Goal: Task Accomplishment & Management: Manage account settings

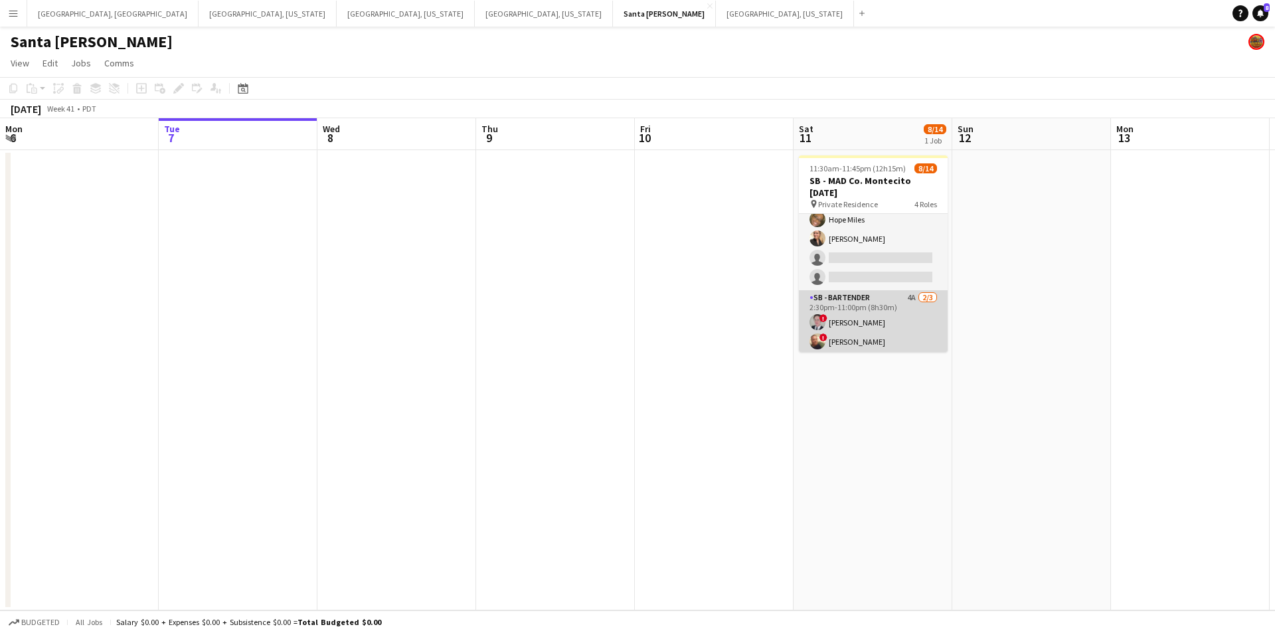
scroll to position [66, 0]
click at [903, 281] on app-card-role "SB - Bartender 4A [DATE] 2:30pm-11:00pm (8h30m) ! [PERSON_NAME] ! [PERSON_NAME]…" at bounding box center [873, 312] width 149 height 84
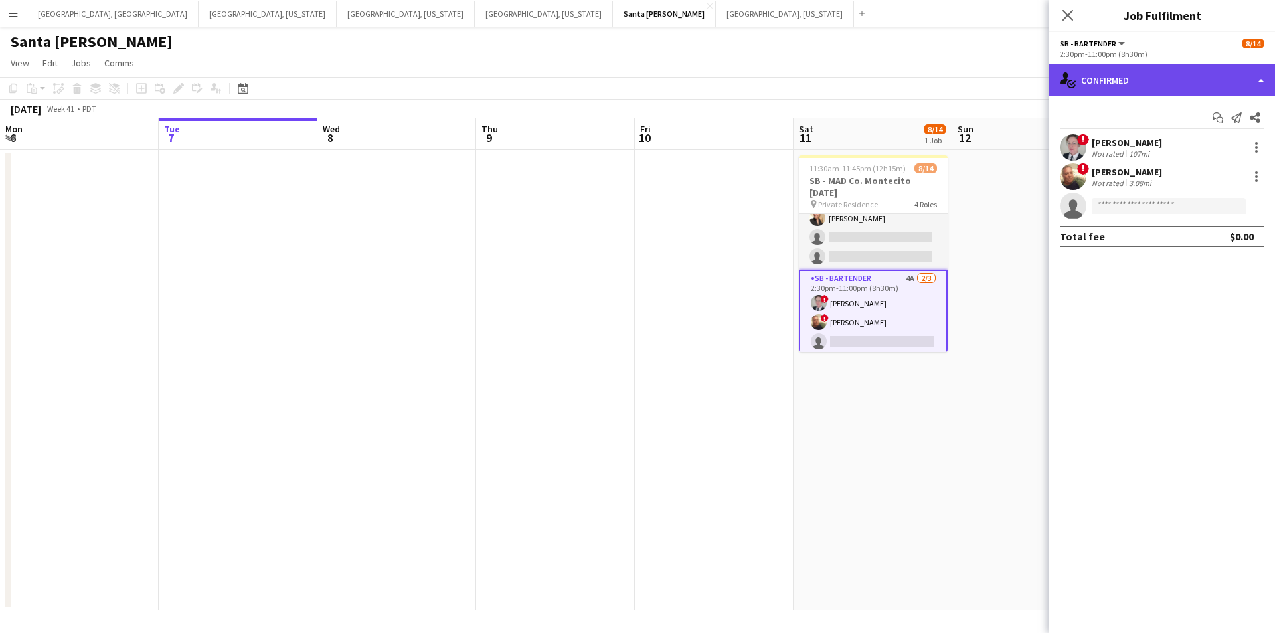
click at [1263, 84] on div "single-neutral-actions-check-2 Confirmed" at bounding box center [1162, 80] width 226 height 32
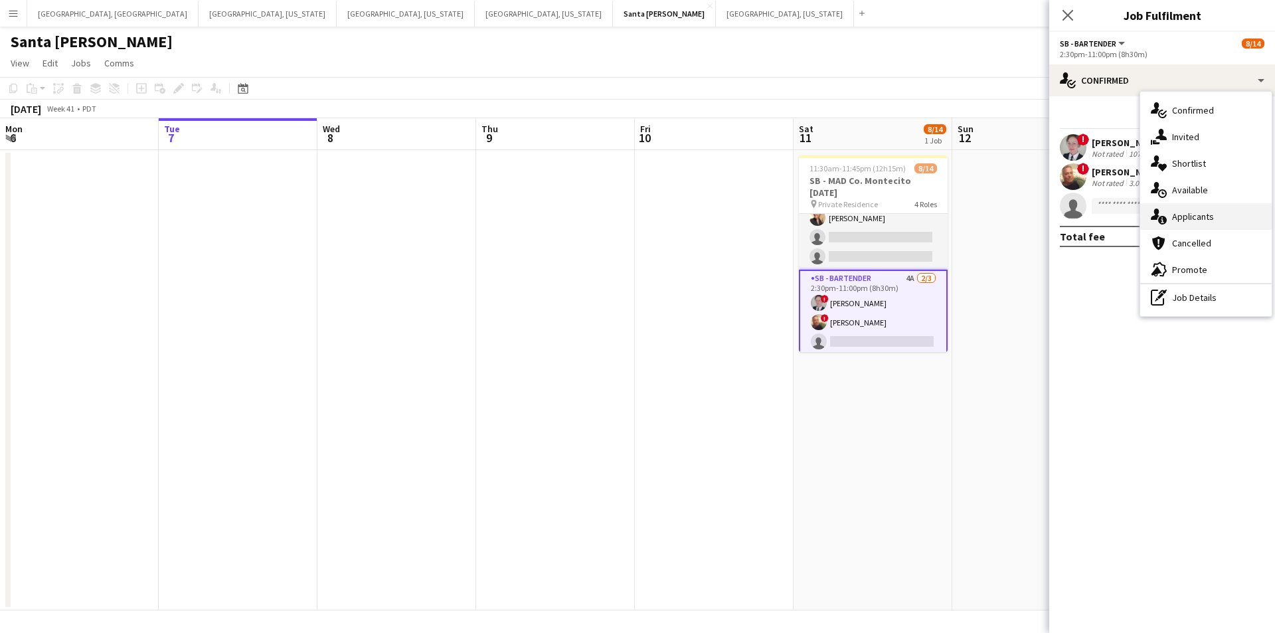
click at [1233, 215] on div "single-neutral-actions-information Applicants" at bounding box center [1206, 216] width 132 height 27
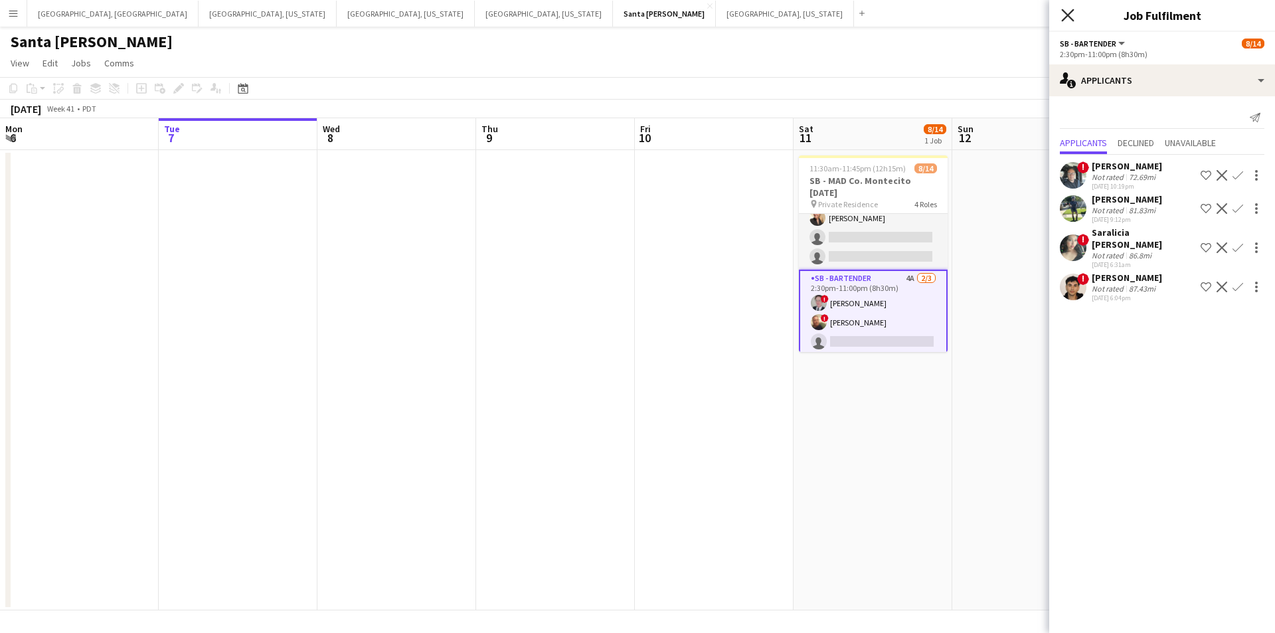
click at [1074, 13] on icon "Close pop-in" at bounding box center [1067, 15] width 13 height 13
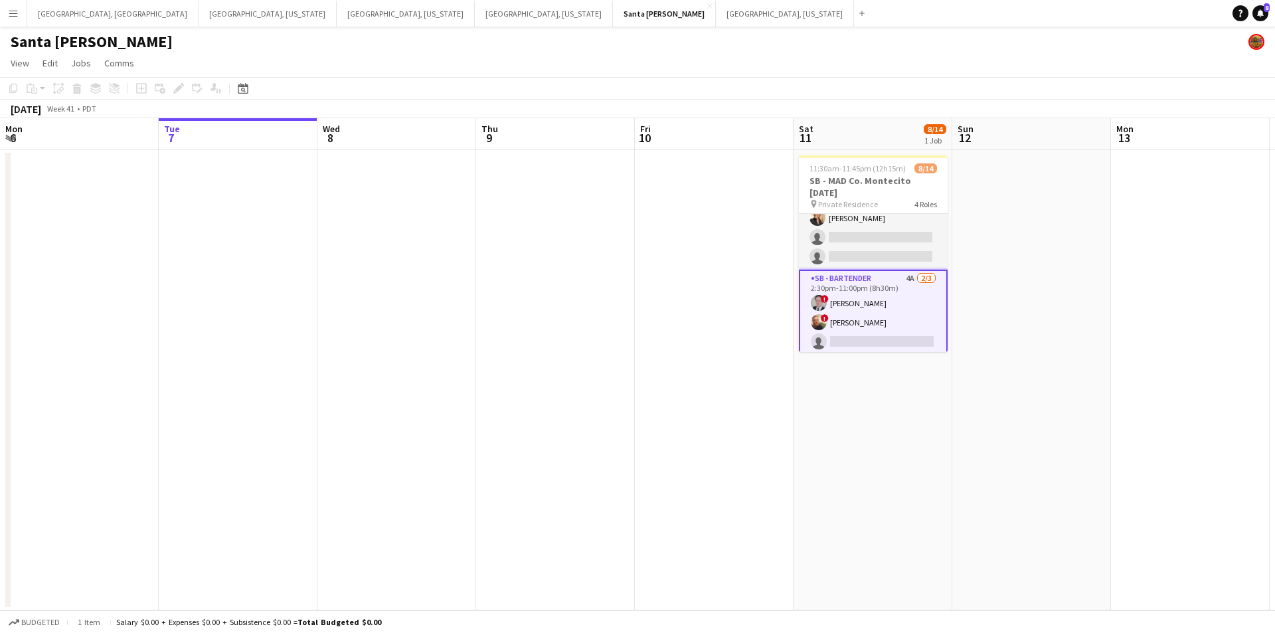
click at [885, 229] on app-card-role "SB - Server 1A [DATE] 11:30am-8:00pm (8h30m) [PERSON_NAME] Hope Miles [PERSON_N…" at bounding box center [873, 208] width 149 height 122
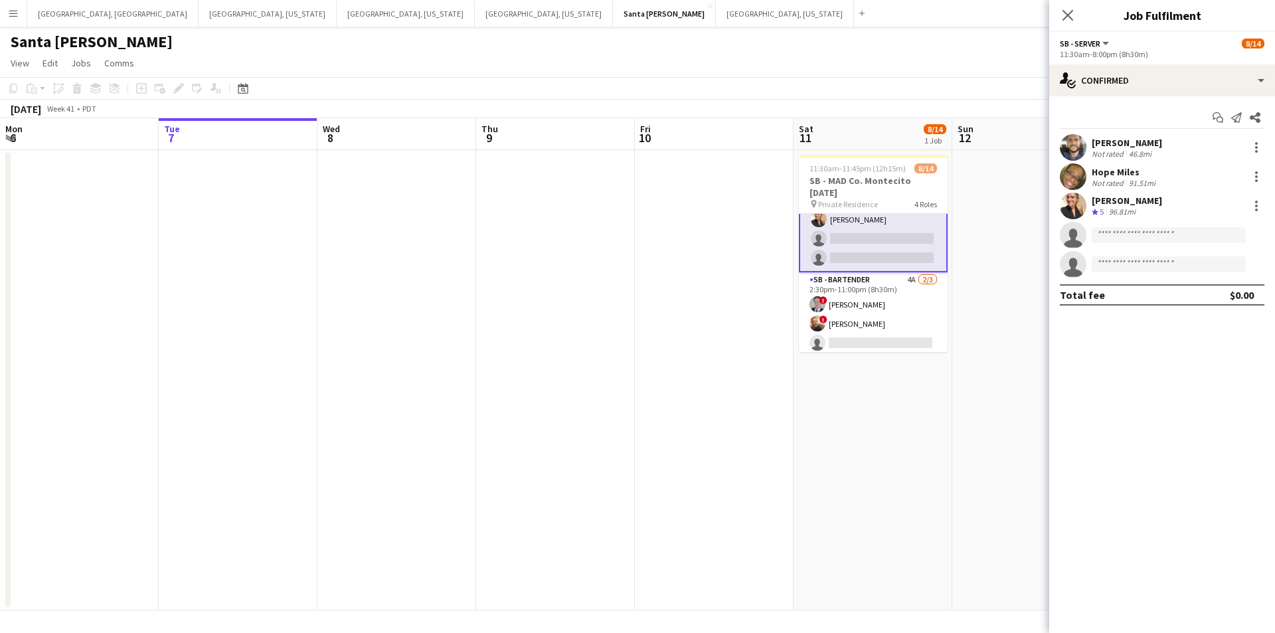
scroll to position [68, 0]
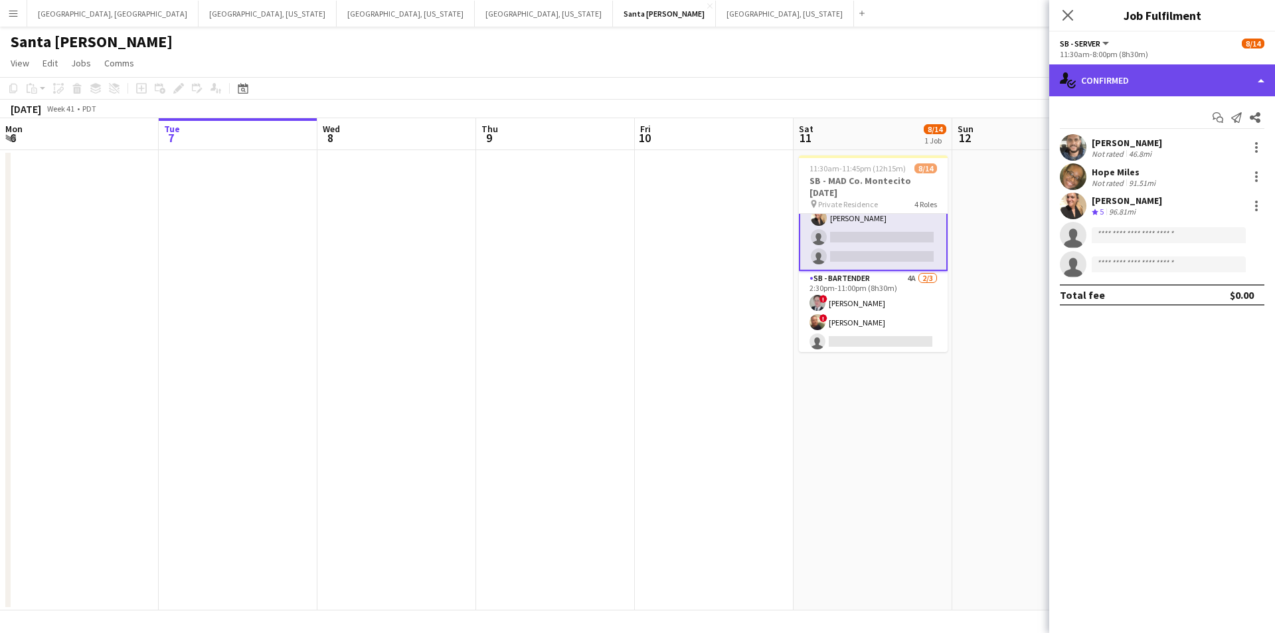
click at [1260, 69] on div "single-neutral-actions-check-2 Confirmed" at bounding box center [1162, 80] width 226 height 32
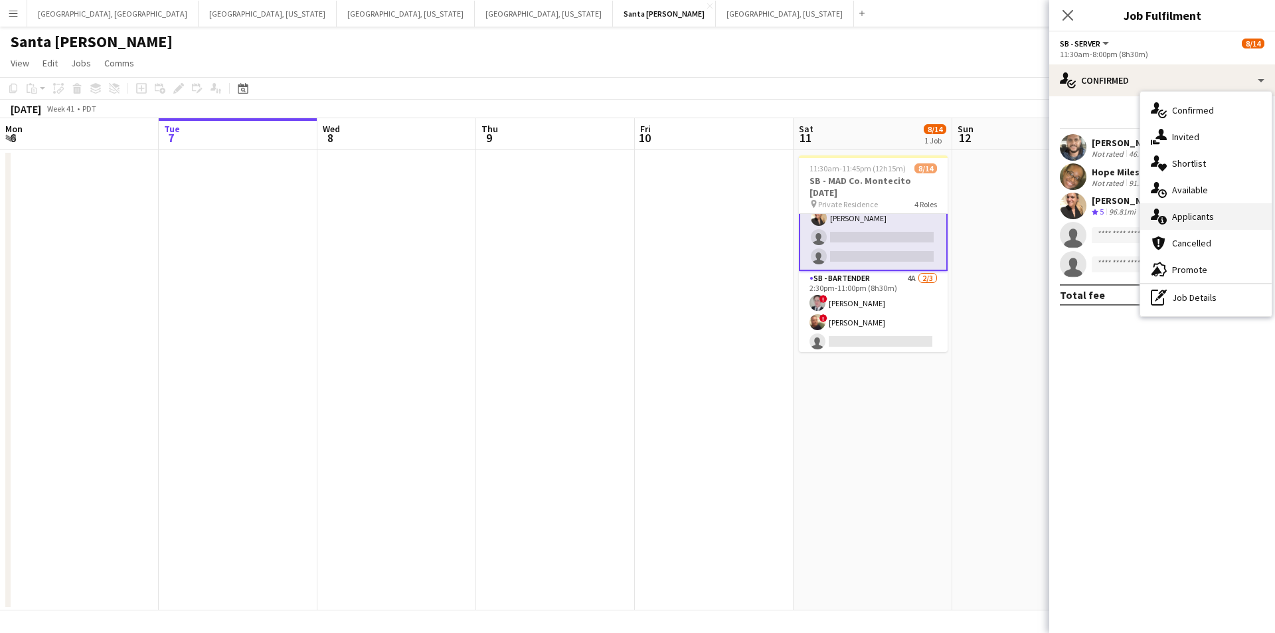
click at [1245, 220] on div "single-neutral-actions-information Applicants" at bounding box center [1206, 216] width 132 height 27
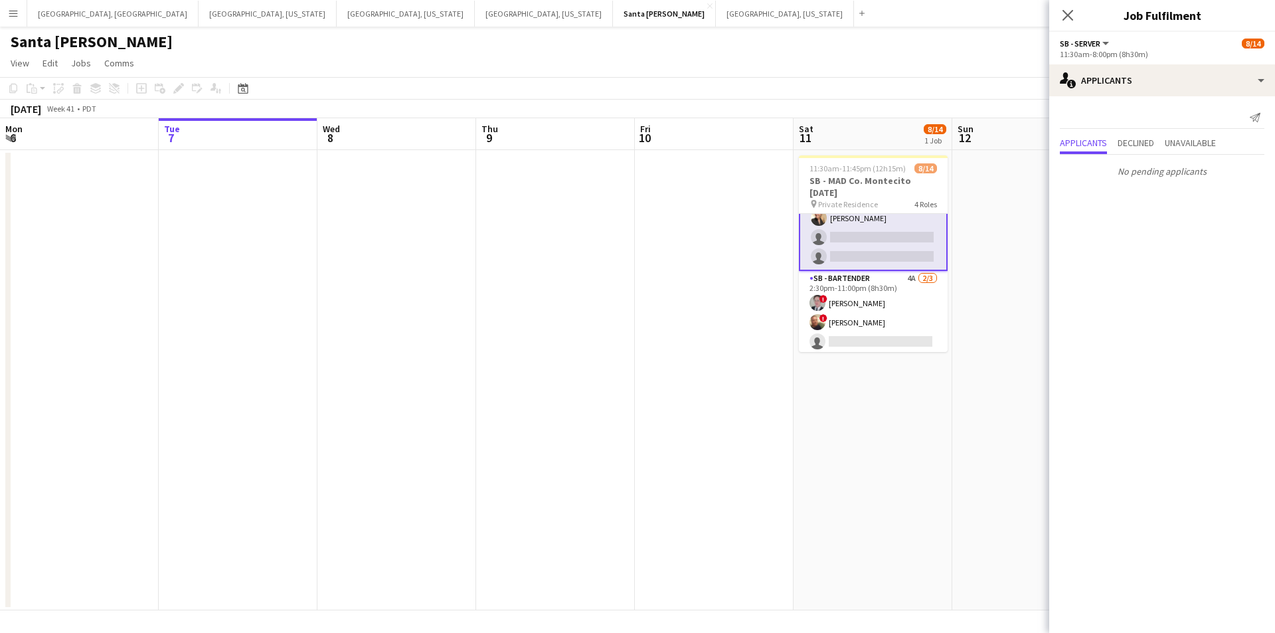
click at [1073, 25] on div "Close pop-in" at bounding box center [1067, 15] width 37 height 31
click at [1070, 18] on icon at bounding box center [1067, 15] width 13 height 13
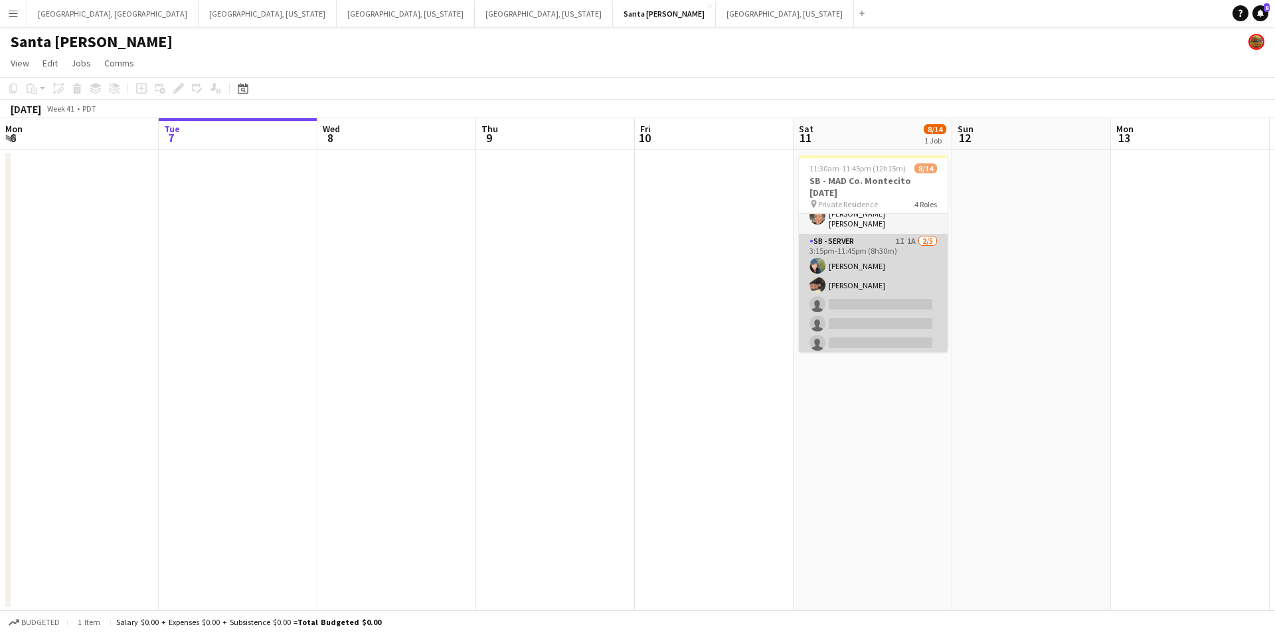
click at [883, 296] on app-card-role "SB - Server 1I 1A [DATE] 3:15pm-11:45pm (8h30m) [PERSON_NAME] [PERSON_NAME] sin…" at bounding box center [873, 295] width 149 height 122
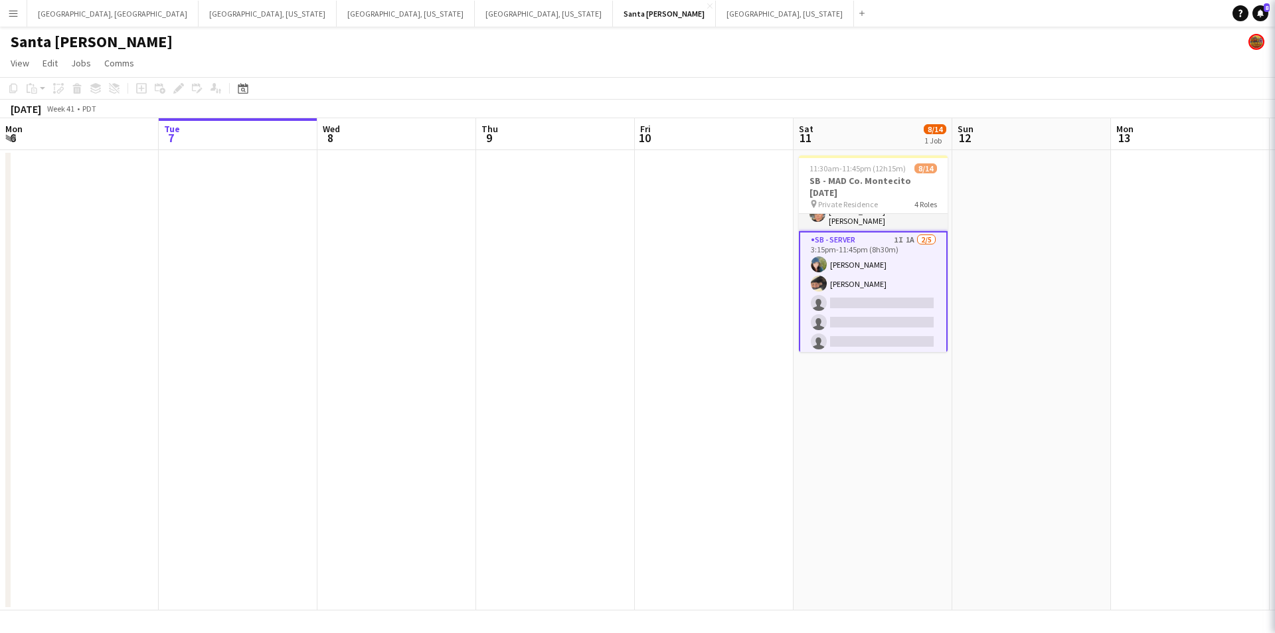
scroll to position [235, 0]
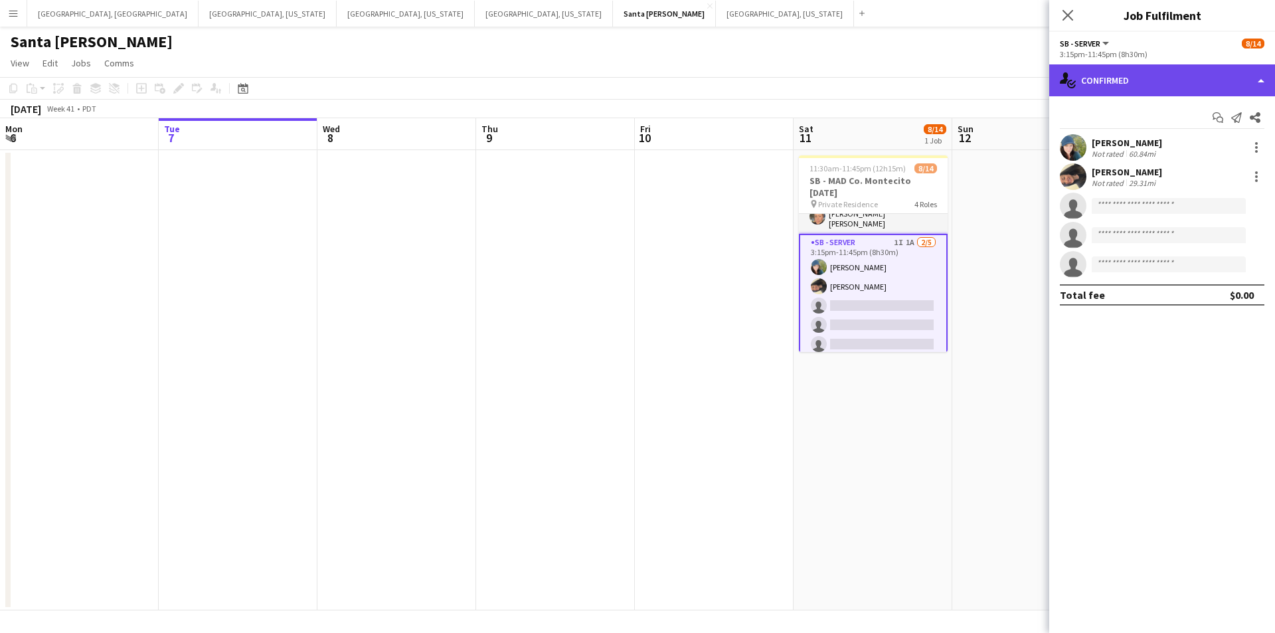
click at [1261, 77] on div "single-neutral-actions-check-2 Confirmed" at bounding box center [1162, 80] width 226 height 32
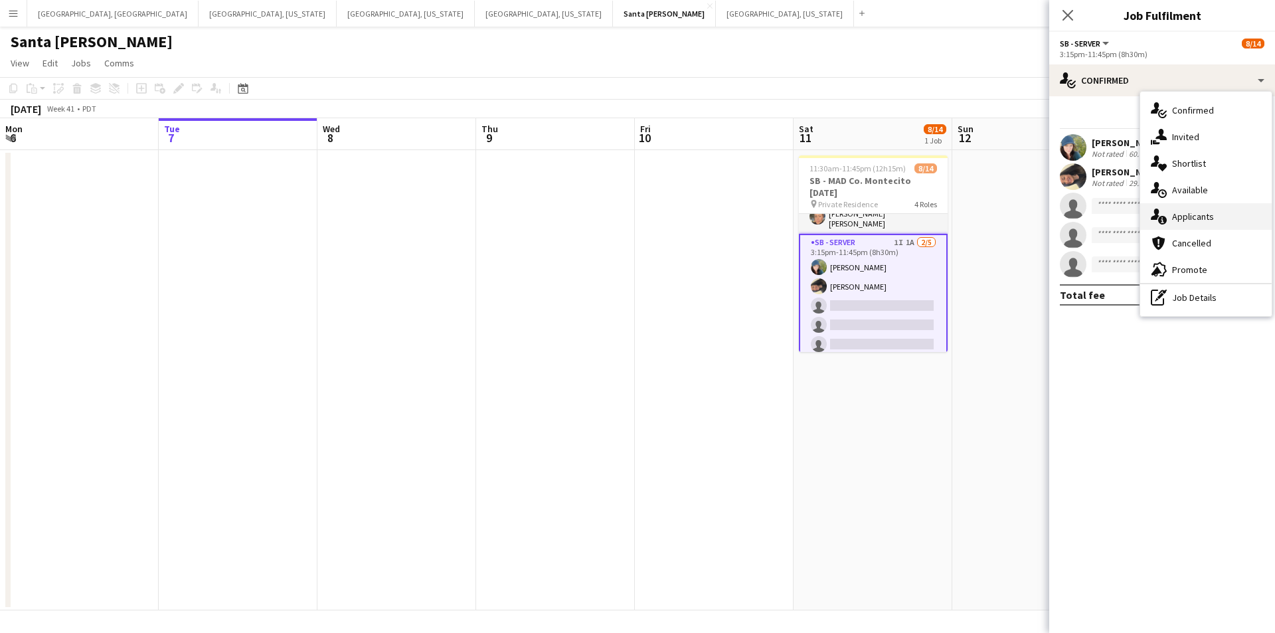
click at [1224, 218] on div "single-neutral-actions-information Applicants" at bounding box center [1206, 216] width 132 height 27
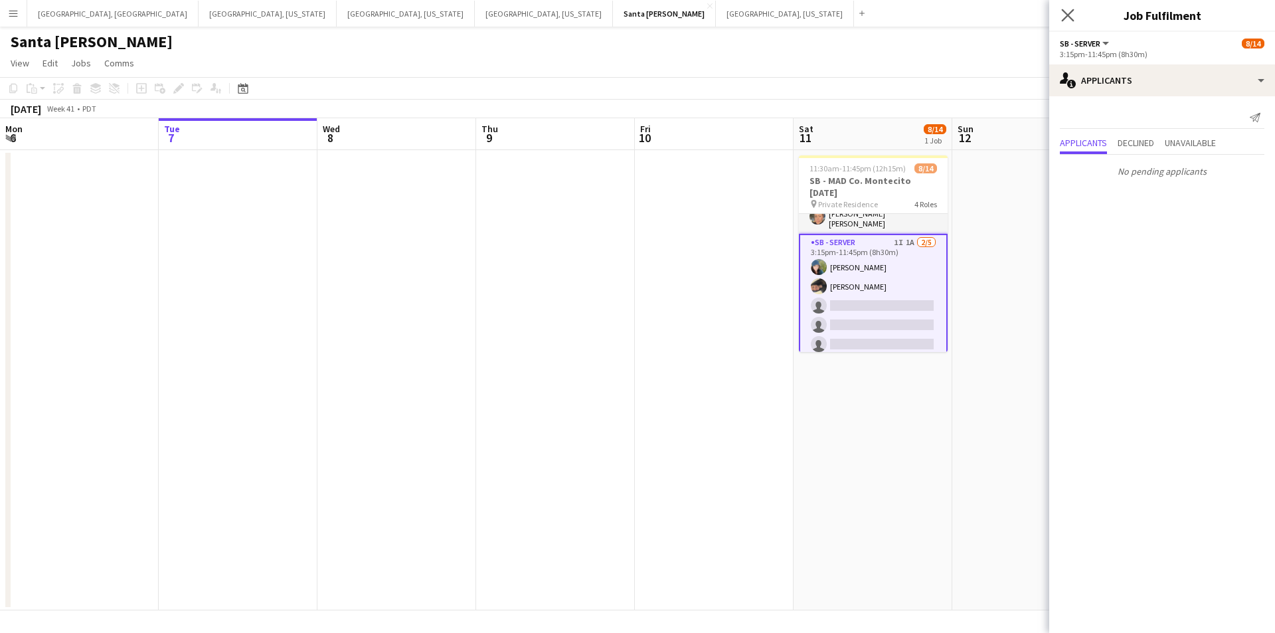
click at [1070, 22] on app-icon "Close pop-in" at bounding box center [1068, 15] width 19 height 19
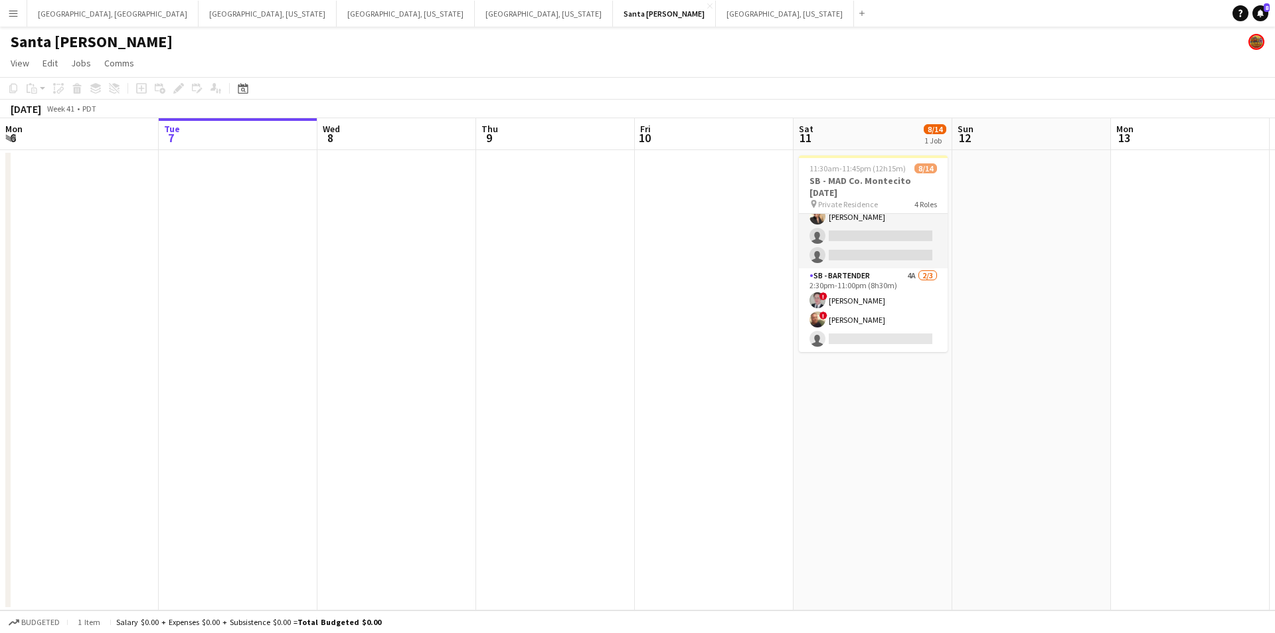
scroll to position [0, 0]
click at [859, 15] on app-icon "Add" at bounding box center [861, 13] width 5 height 5
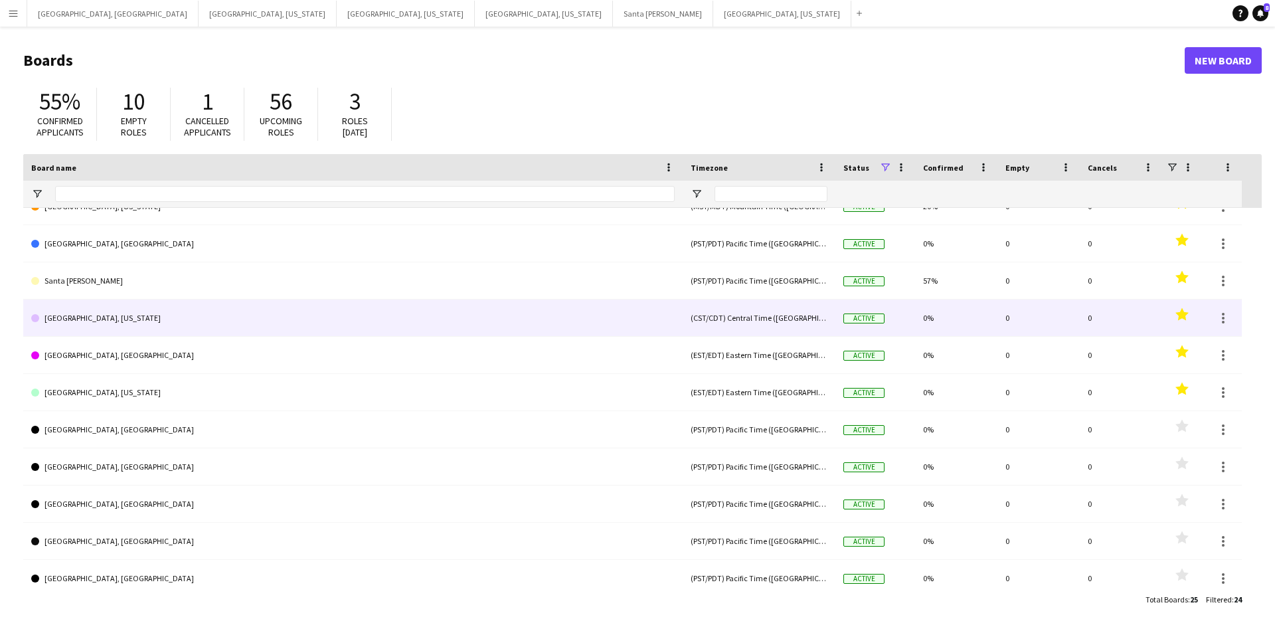
scroll to position [332, 0]
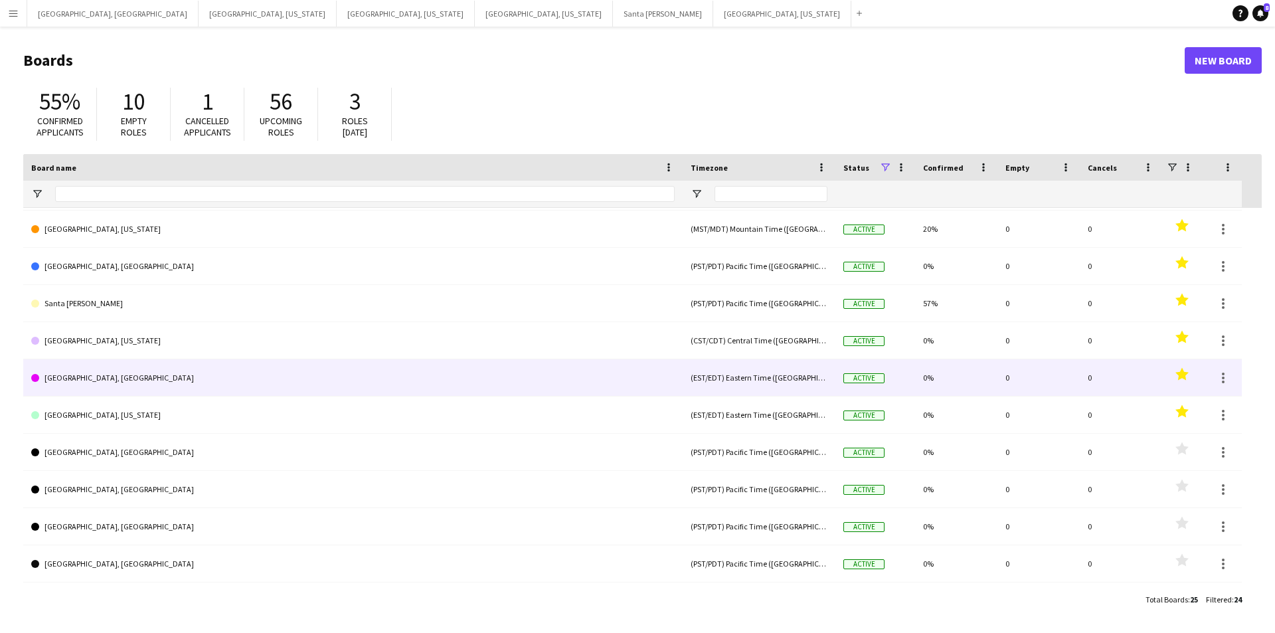
click at [122, 365] on link "[GEOGRAPHIC_DATA], [GEOGRAPHIC_DATA]" at bounding box center [353, 377] width 644 height 37
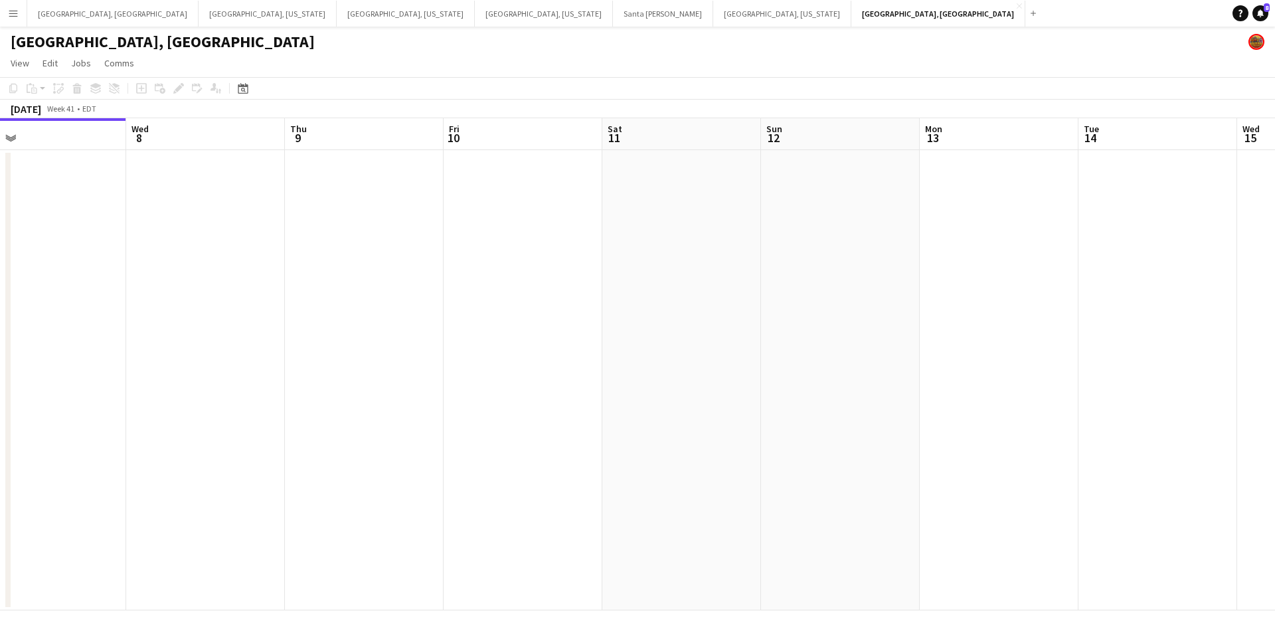
drag, startPoint x: 745, startPoint y: 310, endPoint x: 400, endPoint y: 321, distance: 345.6
click at [418, 320] on app-calendar-viewport "Sat 4 Sun 5 Mon 6 Tue 7 Wed 8 Thu 9 Fri 10 Sat 11 Sun 12 Mon 13 Tue 14 Wed 15 T…" at bounding box center [637, 364] width 1275 height 492
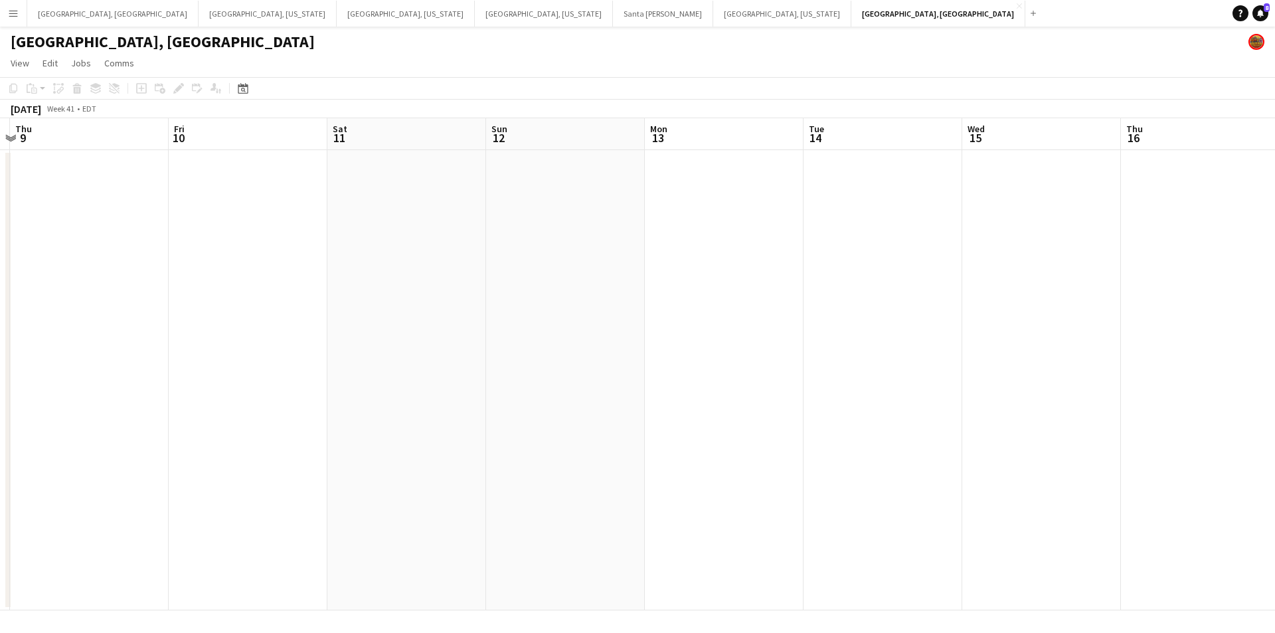
drag, startPoint x: 857, startPoint y: 317, endPoint x: 573, endPoint y: 317, distance: 283.6
click at [571, 317] on app-calendar-viewport "Mon 6 Tue 7 Wed 8 Thu 9 Fri 10 Sat 11 Sun 12 Mon 13 Tue 14 Wed 15 Thu 16 Fri 17…" at bounding box center [637, 364] width 1275 height 492
click at [519, 319] on app-calendar-viewport "Tue 7 Wed 8 Thu 9 Fri 10 Sat 11 Sun 12 Mon 13 Tue 14 Wed 15 Thu 16 Fri 17 Sat 1…" at bounding box center [637, 364] width 1275 height 492
drag, startPoint x: 478, startPoint y: 318, endPoint x: 780, endPoint y: 270, distance: 306.6
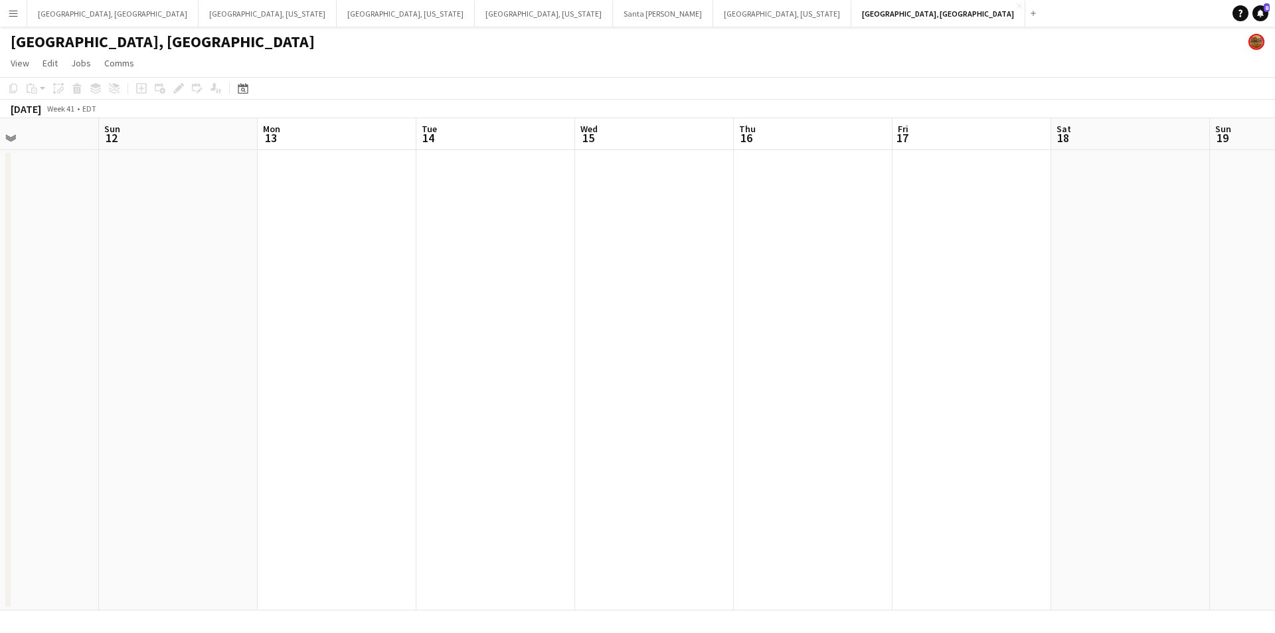
click at [768, 275] on app-calendar-viewport "Thu 9 Fri 10 Sat 11 Sun 12 Mon 13 Tue 14 Wed 15 Thu 16 Fri 17 Sat 18 Sun 19 Mon…" at bounding box center [637, 364] width 1275 height 492
click at [1, 14] on button "Menu" at bounding box center [13, 13] width 27 height 27
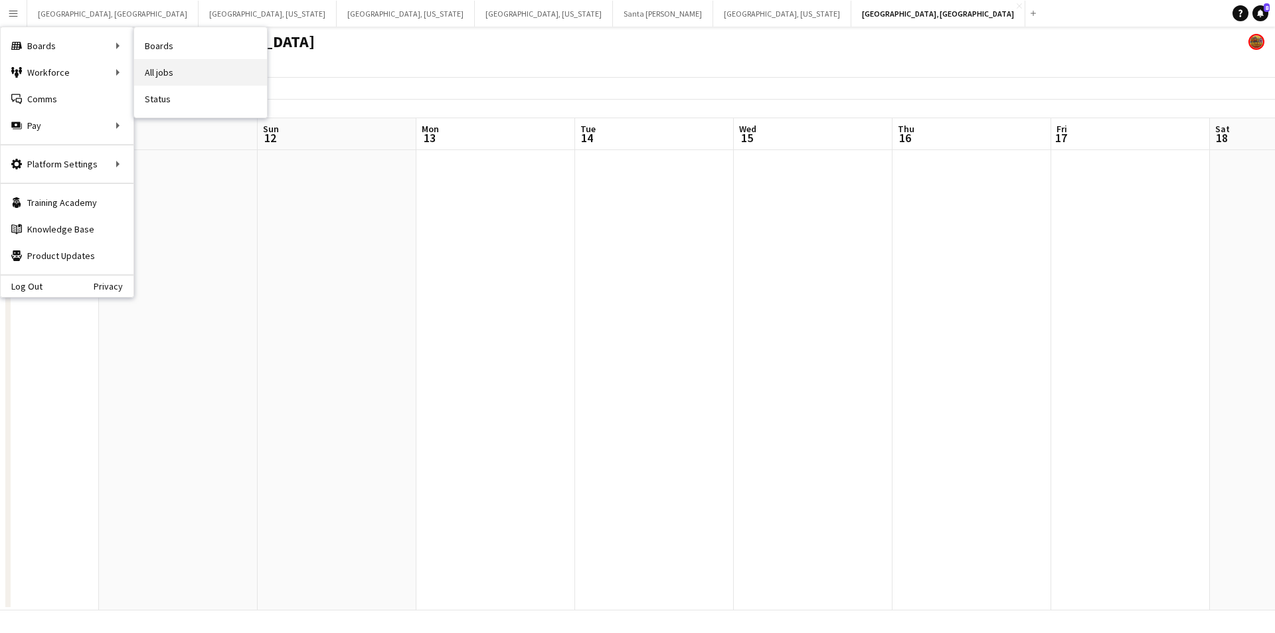
click at [219, 67] on link "All jobs" at bounding box center [200, 72] width 133 height 27
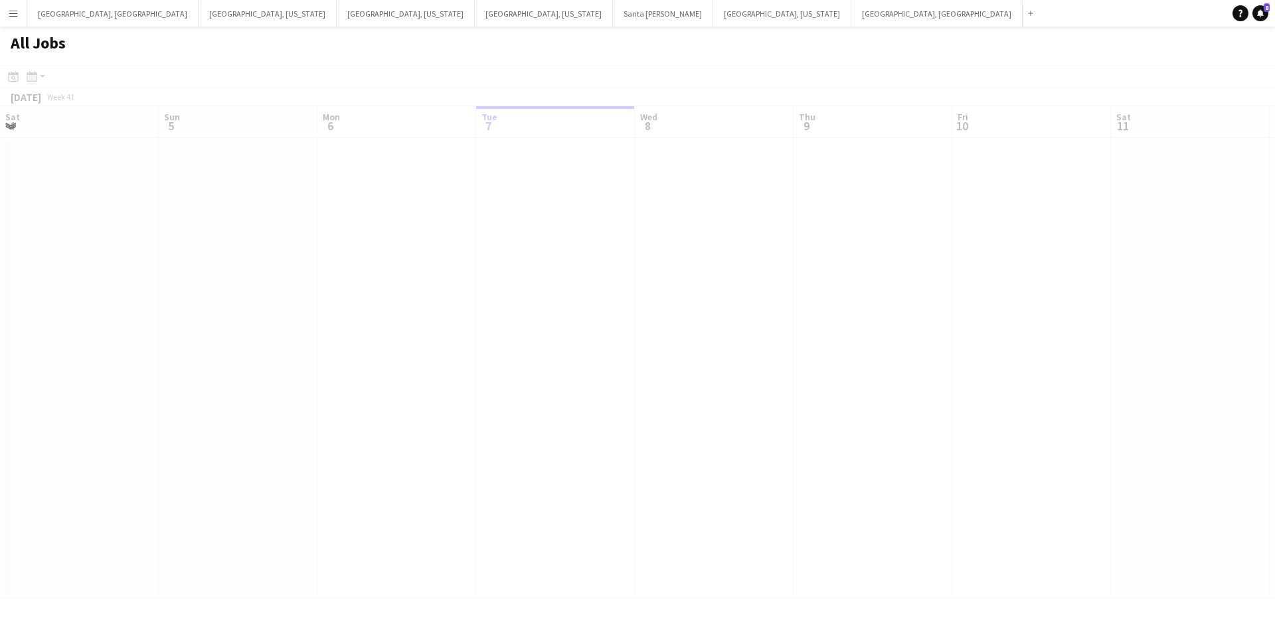
scroll to position [0, 317]
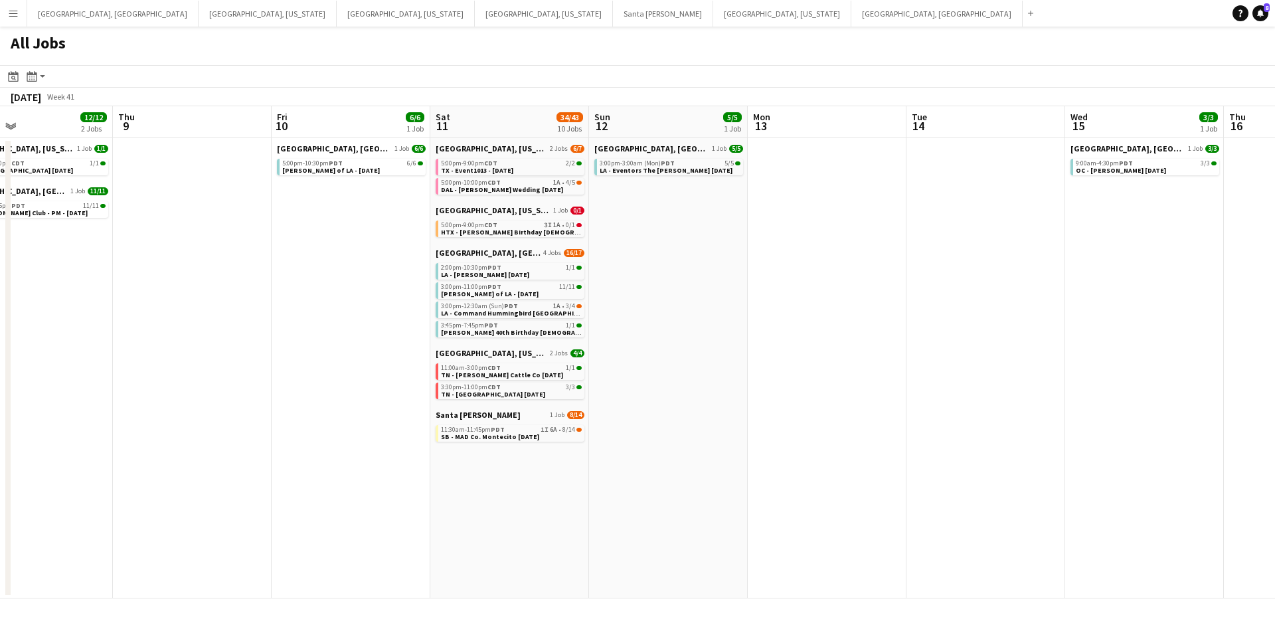
drag, startPoint x: 710, startPoint y: 444, endPoint x: 399, endPoint y: 466, distance: 311.7
click at [377, 466] on app-calendar-viewport "Sat 4 9/9 4 Jobs Sun 5 Mon 6 Tue 7 Wed 8 12/12 2 Jobs Thu 9 Fri 10 6/6 1 Job Sa…" at bounding box center [637, 352] width 1275 height 492
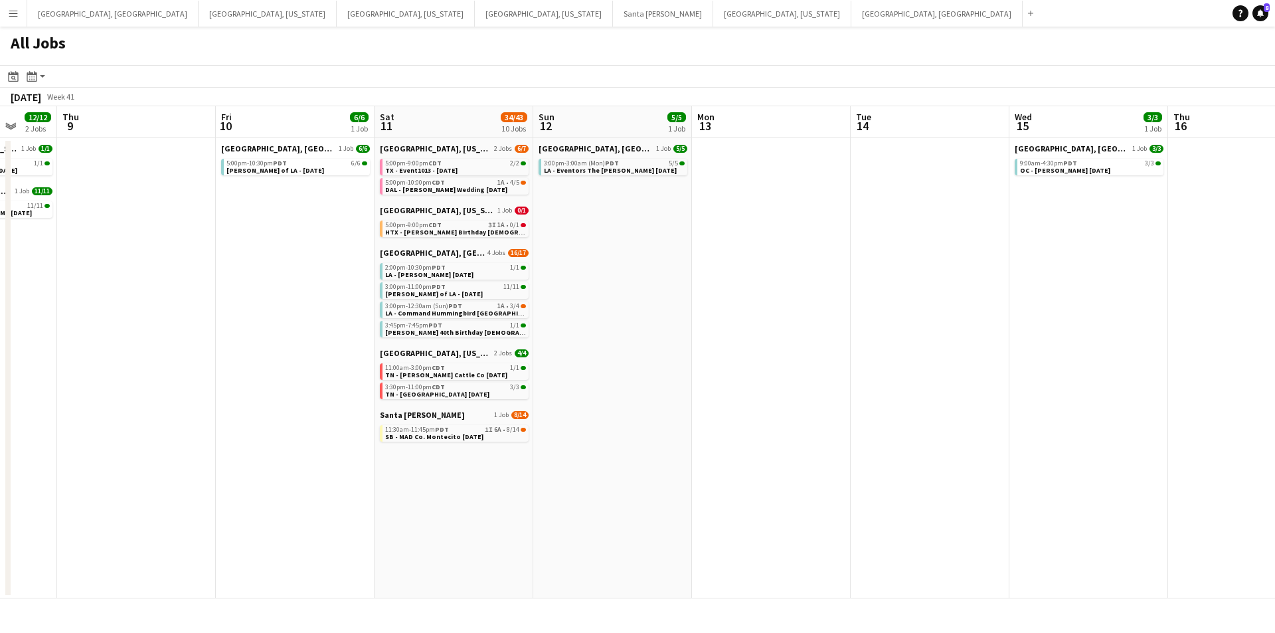
click at [549, 466] on app-all-jobs "All Jobs Date picker [DATE] [DATE] [DATE] M [DATE] T [DATE] W [DATE] T [DATE] F…" at bounding box center [637, 313] width 1275 height 572
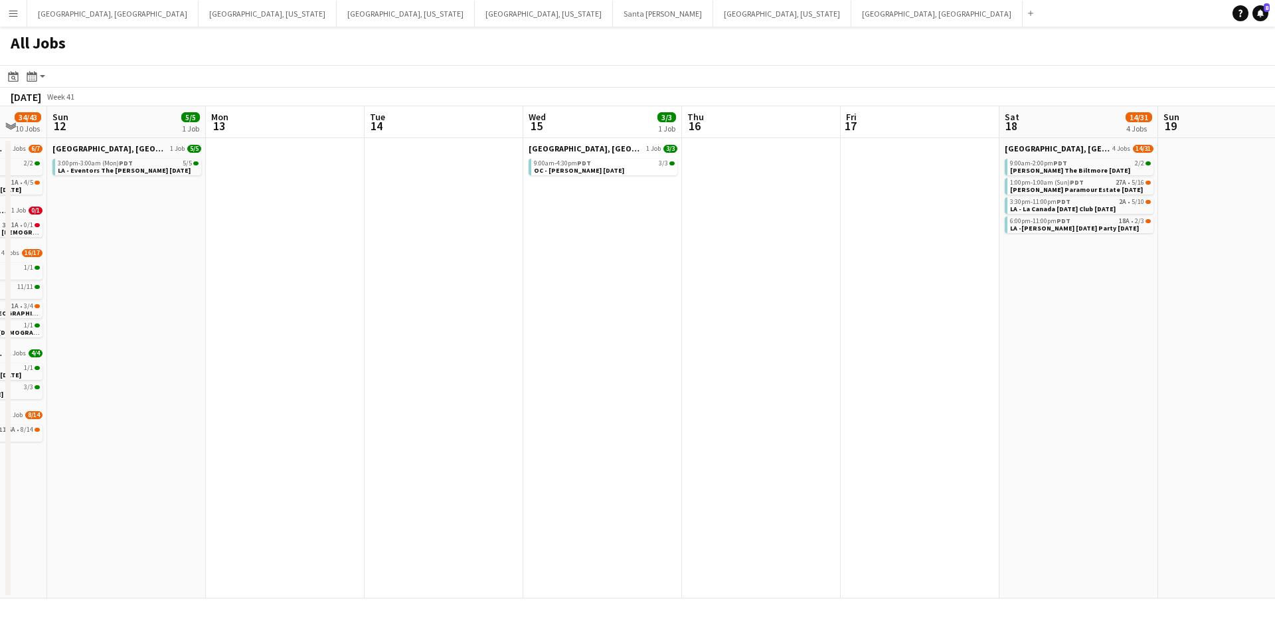
drag, startPoint x: 847, startPoint y: 458, endPoint x: 687, endPoint y: 454, distance: 159.5
click at [621, 458] on app-calendar-viewport "Wed 8 12/12 2 Jobs Thu 9 Fri 10 6/6 1 Job Sat 11 34/43 10 Jobs Sun 12 5/5 1 Job…" at bounding box center [637, 352] width 1275 height 492
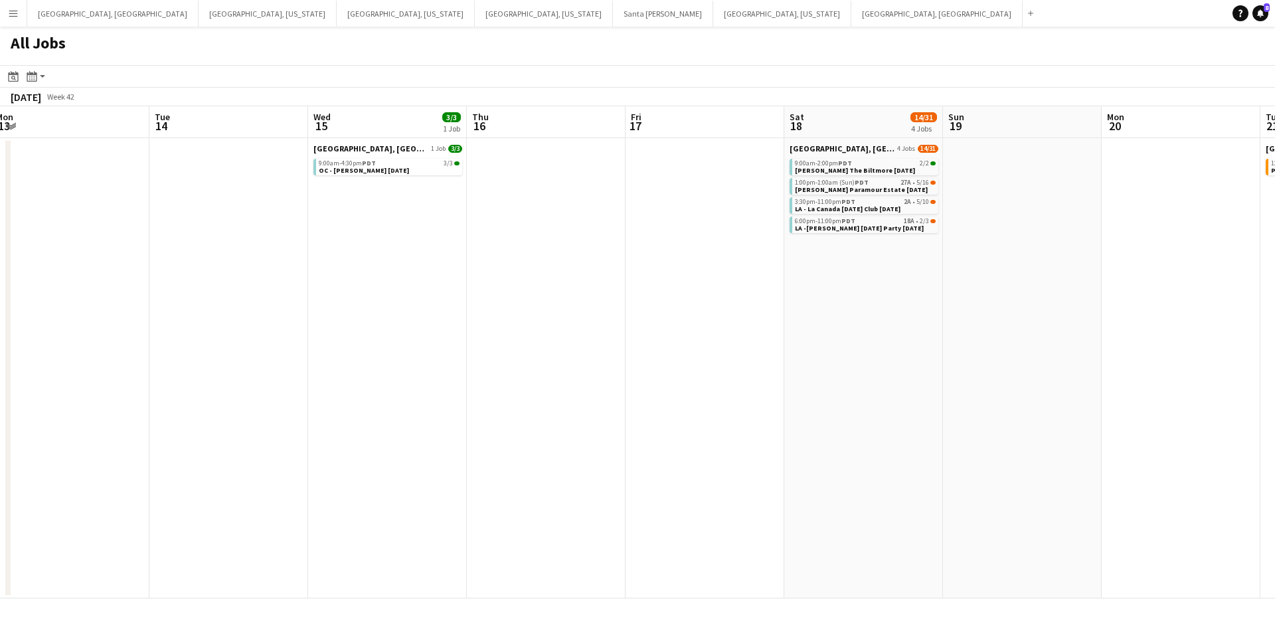
drag, startPoint x: 826, startPoint y: 444, endPoint x: 632, endPoint y: 438, distance: 194.0
click at [632, 438] on app-calendar-viewport "Fri 10 6/6 1 Job Sat 11 34/43 10 Jobs Sun 12 5/5 1 Job Mon 13 Tue 14 Wed 15 3/3…" at bounding box center [637, 352] width 1275 height 492
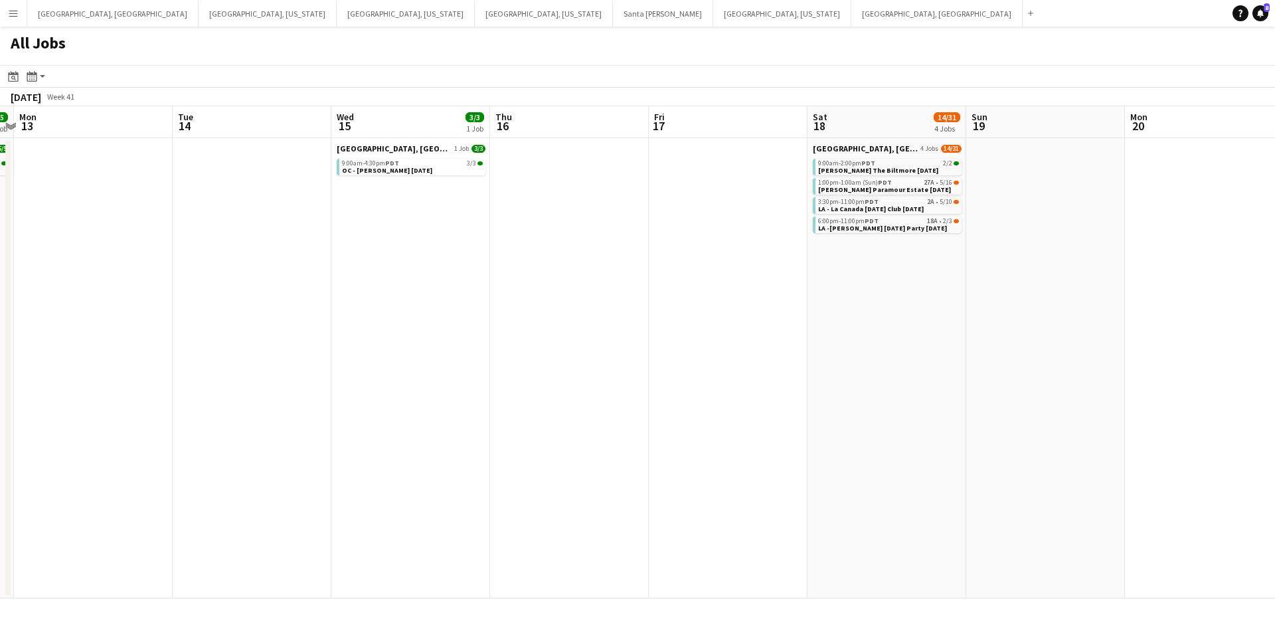
drag, startPoint x: 631, startPoint y: 438, endPoint x: 670, endPoint y: 443, distance: 39.5
click at [656, 442] on app-calendar-viewport "Fri 10 6/6 1 Job Sat 11 34/43 10 Jobs Sun 12 5/5 1 Job Mon 13 Tue 14 Wed 15 3/3…" at bounding box center [637, 352] width 1275 height 492
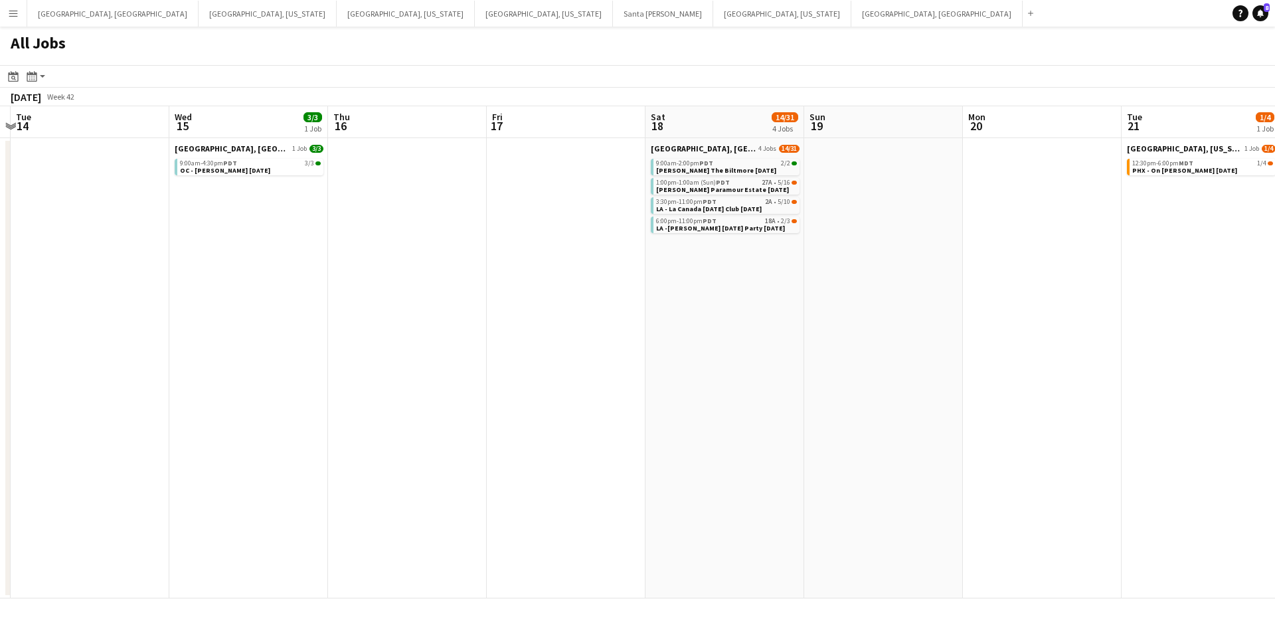
drag, startPoint x: 737, startPoint y: 443, endPoint x: 596, endPoint y: 446, distance: 141.5
click at [596, 446] on app-calendar-viewport "Fri 10 6/6 1 Job Sat 11 34/43 10 Jobs Sun 12 5/5 1 Job Mon 13 Tue 14 Wed 15 3/3…" at bounding box center [637, 352] width 1275 height 492
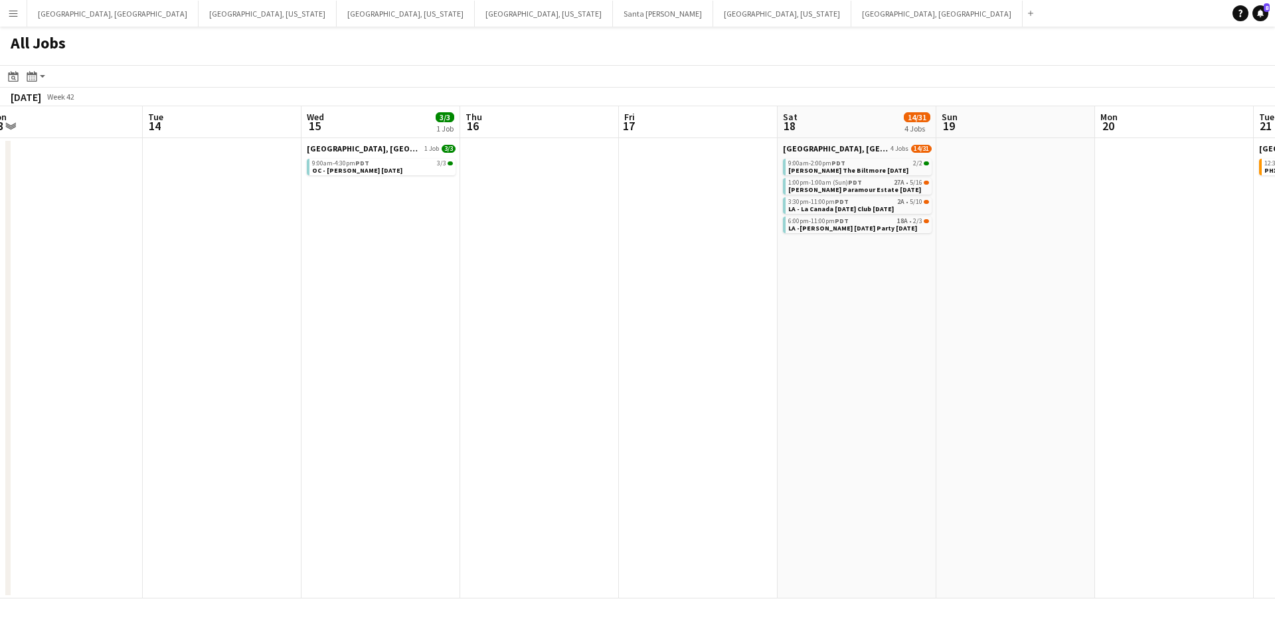
scroll to position [0, 486]
drag, startPoint x: 553, startPoint y: 442, endPoint x: 691, endPoint y: 422, distance: 139.6
click at [691, 422] on app-calendar-viewport "Fri 10 6/6 1 Job Sat 11 34/43 10 Jobs Sun 12 5/5 1 Job Mon 13 Tue 14 Wed 15 3/3…" at bounding box center [637, 352] width 1275 height 492
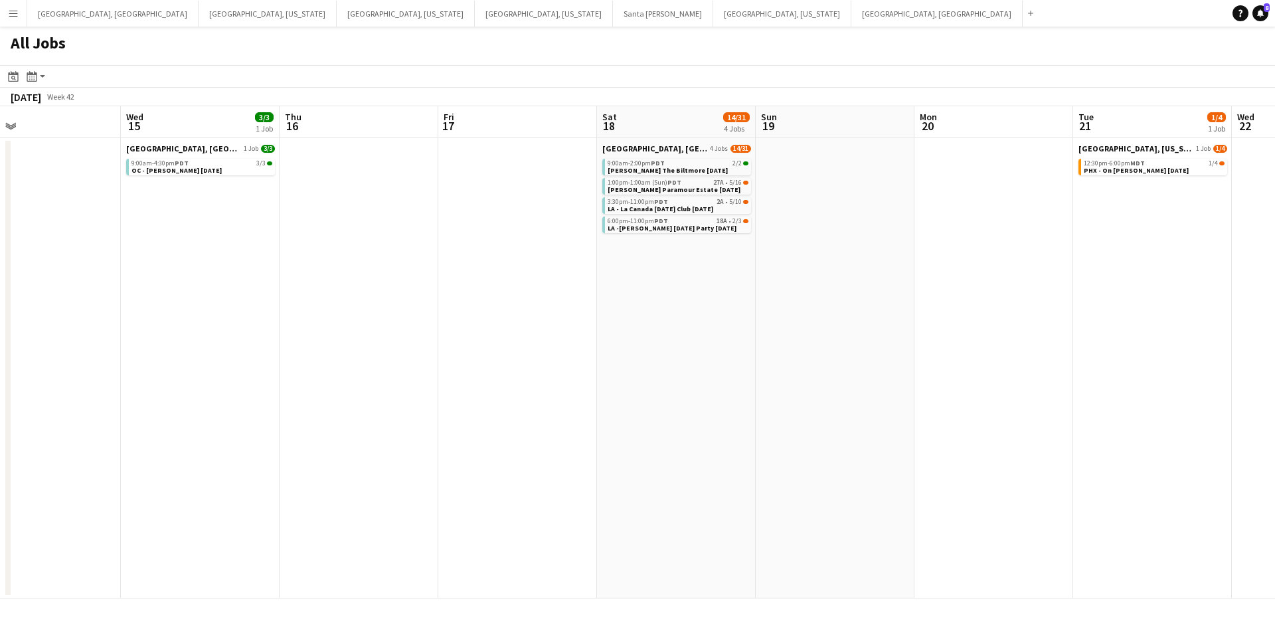
drag, startPoint x: 839, startPoint y: 361, endPoint x: 652, endPoint y: 381, distance: 187.8
click at [652, 381] on app-calendar-viewport "Sun 12 5/5 1 Job Mon 13 Tue 14 Wed 15 3/3 1 Job Thu 16 Fri 17 Sat 18 14/31 4 Jo…" at bounding box center [637, 352] width 1275 height 492
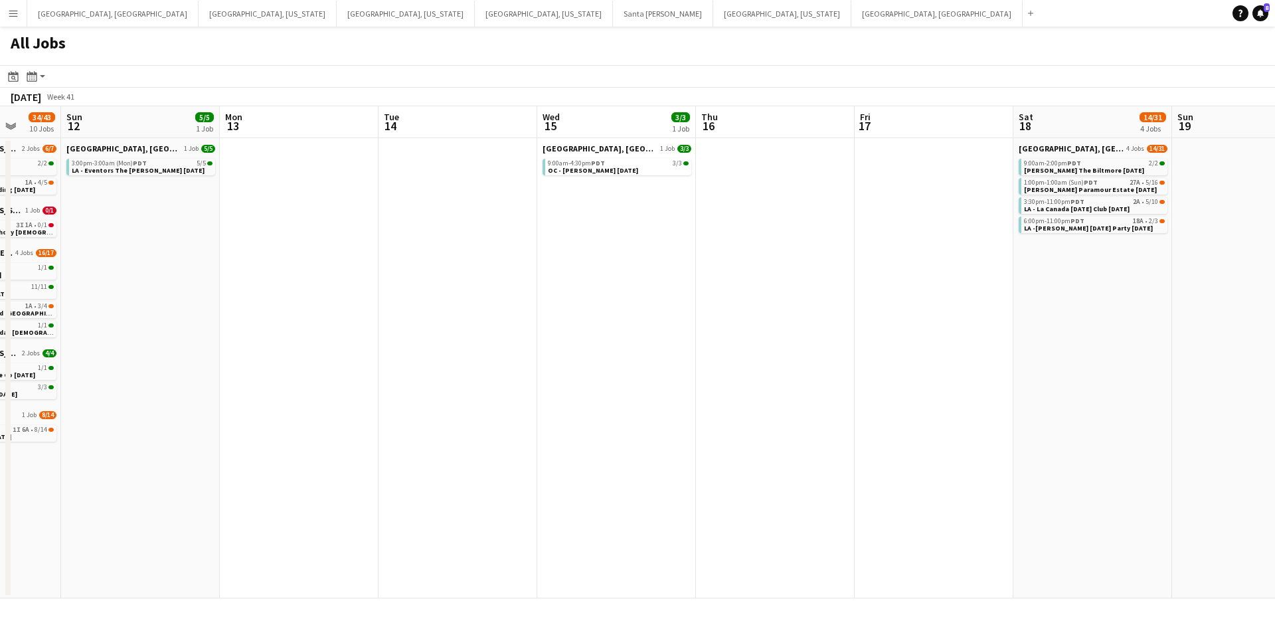
drag, startPoint x: 540, startPoint y: 391, endPoint x: 956, endPoint y: 328, distance: 421.2
click at [956, 328] on app-calendar-viewport "Thu 9 Fri 10 6/6 1 Job Sat 11 34/43 10 Jobs Sun 12 5/5 1 Job Mon 13 Tue 14 Wed …" at bounding box center [637, 352] width 1275 height 492
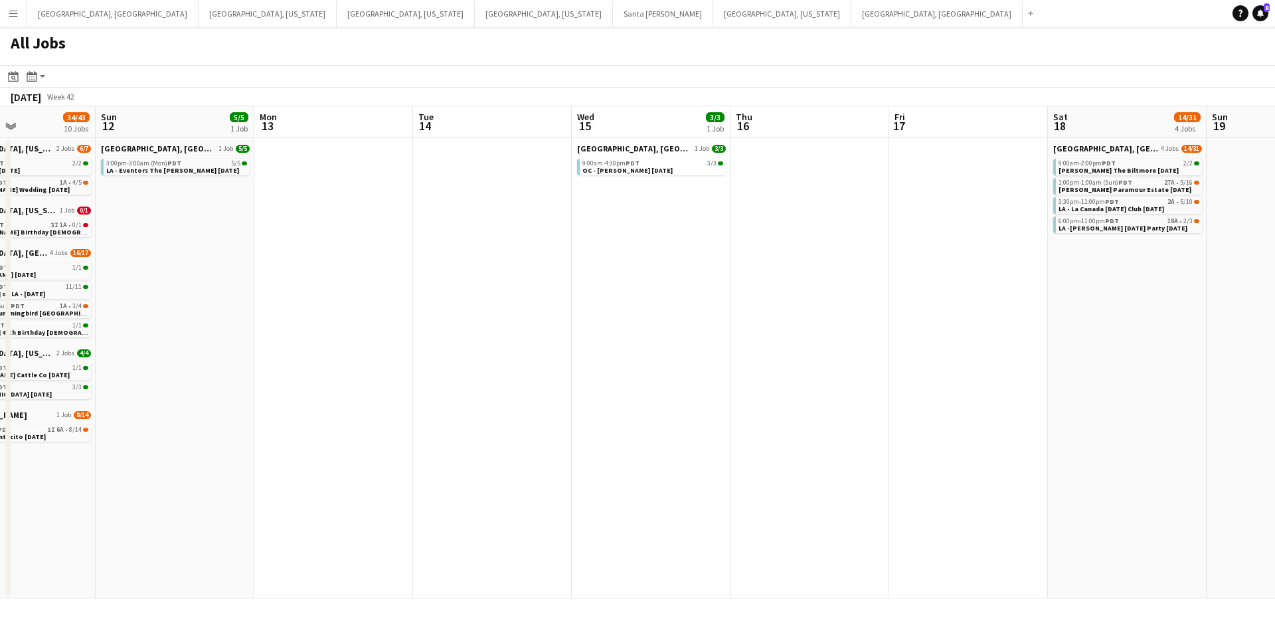
drag, startPoint x: 689, startPoint y: 374, endPoint x: 882, endPoint y: 361, distance: 193.7
click at [882, 361] on app-calendar-viewport "Thu 9 Fri 10 6/6 1 Job Sat 11 34/43 10 Jobs Sun 12 5/5 1 Job Mon 13 Tue 14 Wed …" at bounding box center [637, 352] width 1275 height 492
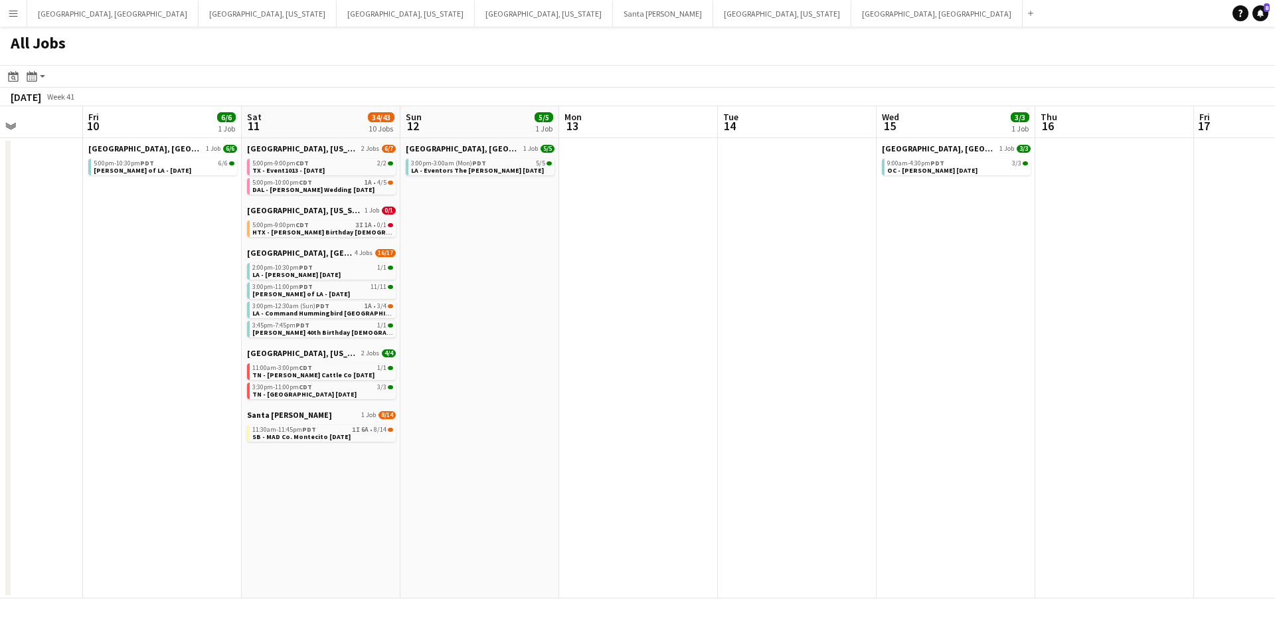
drag, startPoint x: 766, startPoint y: 391, endPoint x: 913, endPoint y: 393, distance: 146.1
click at [913, 393] on app-calendar-viewport "Tue 7 Wed 8 12/12 2 Jobs Thu 9 Fri 10 6/6 1 Job Sat 11 34/43 10 Jobs Sun 12 5/5…" at bounding box center [637, 352] width 1275 height 492
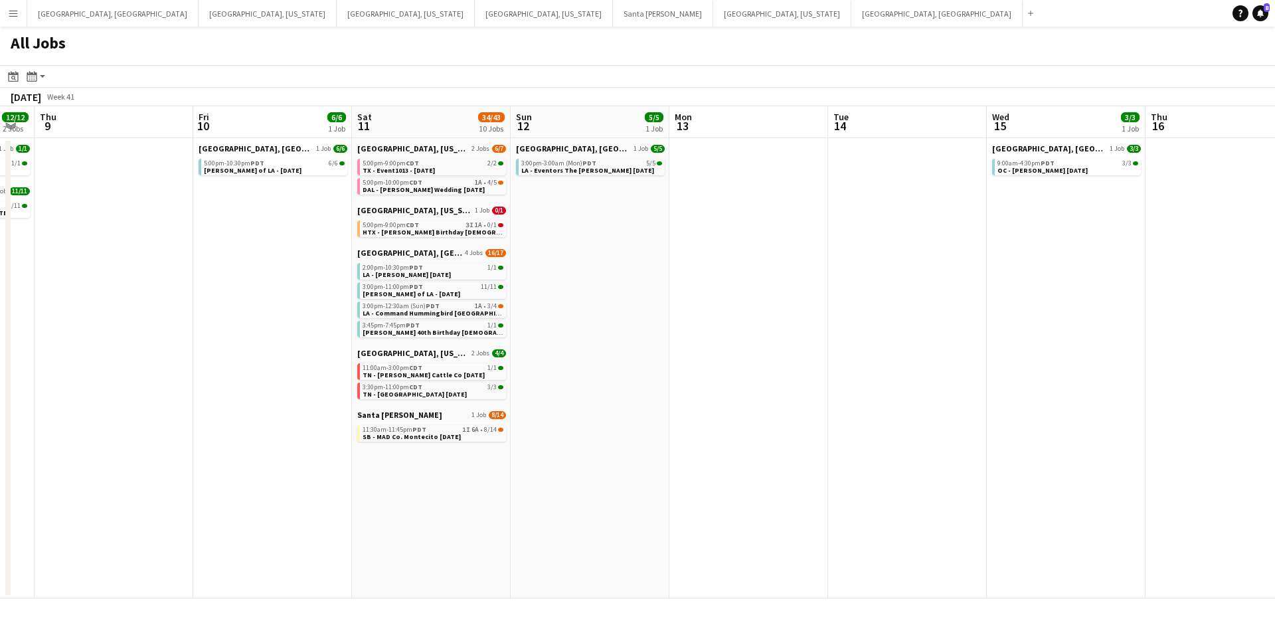
drag, startPoint x: 721, startPoint y: 404, endPoint x: 832, endPoint y: 393, distance: 110.8
click at [832, 393] on app-calendar-viewport "Tue 7 Wed 8 12/12 2 Jobs Thu 9 Fri 10 6/6 1 Job Sat 11 34/43 10 Jobs Sun 12 5/5…" at bounding box center [637, 352] width 1275 height 492
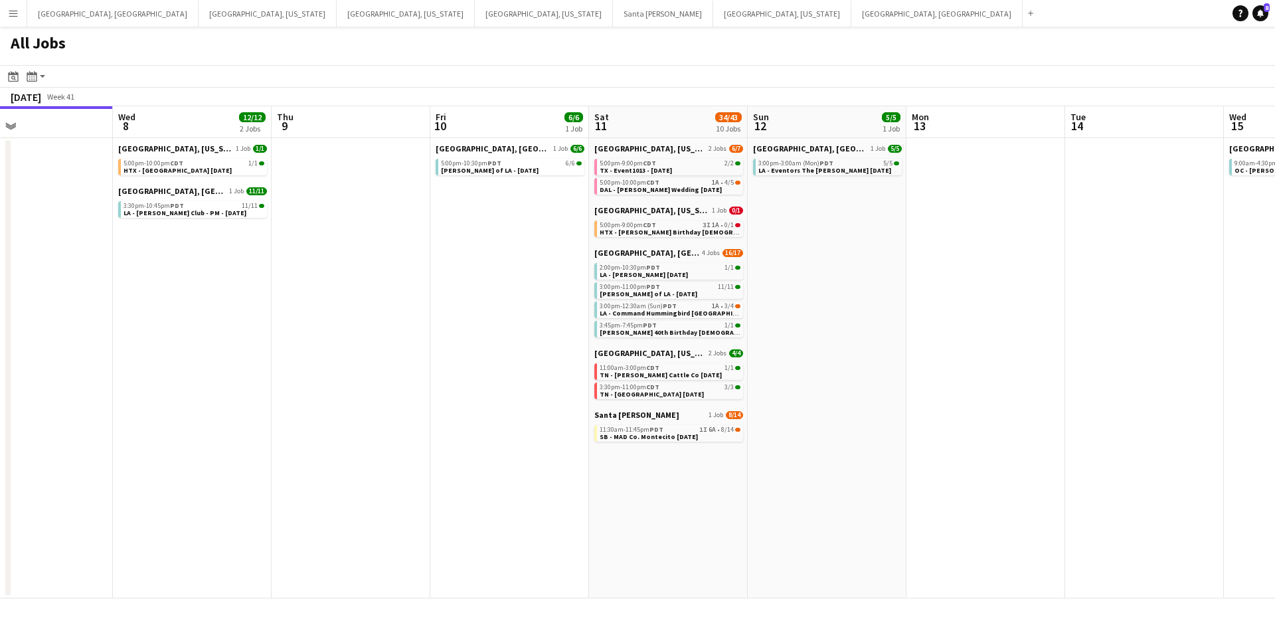
scroll to position [0, 356]
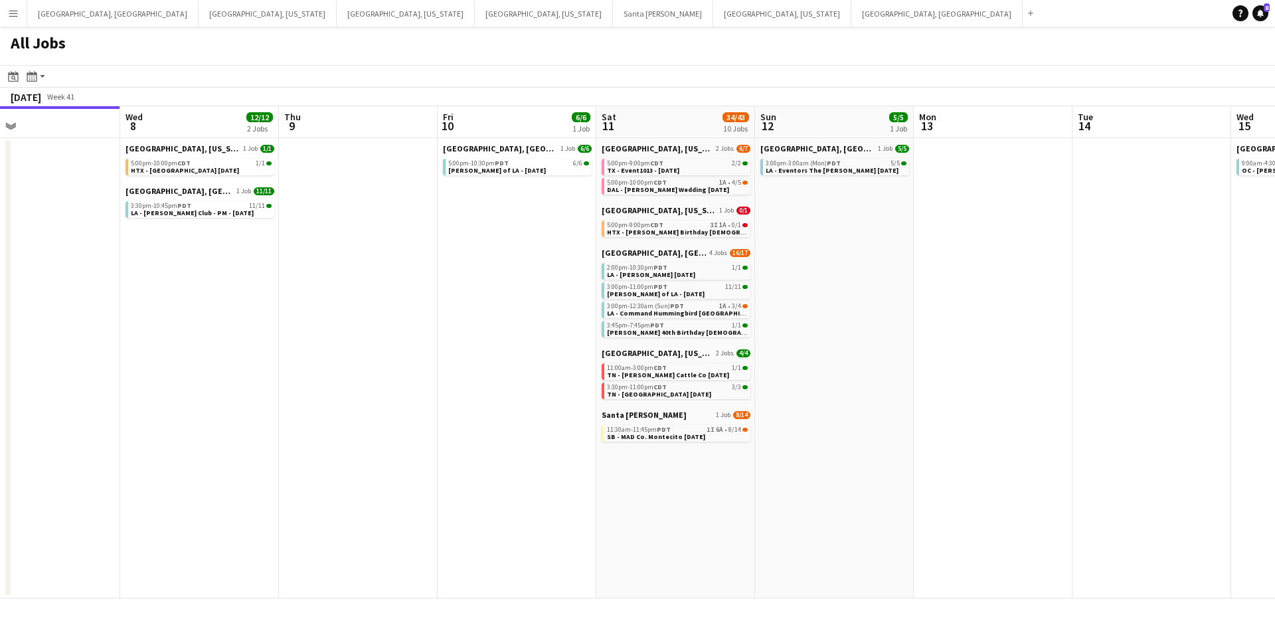
click at [849, 397] on app-calendar-viewport "Sun 5 Mon 6 Tue 7 Wed 8 12/12 2 Jobs Thu 9 Fri 10 6/6 1 Job Sat 11 34/43 10 Job…" at bounding box center [637, 352] width 1275 height 492
click at [679, 230] on span "HTX - [PERSON_NAME] Birthday [DEMOGRAPHIC_DATA]" at bounding box center [694, 232] width 175 height 9
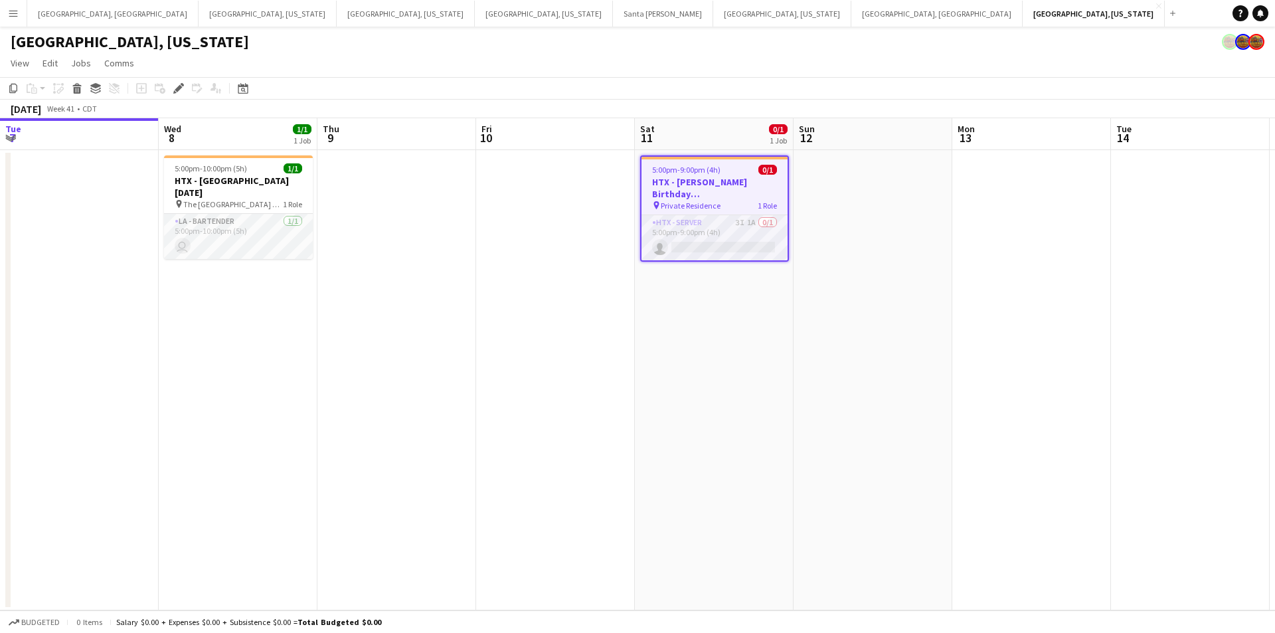
scroll to position [0, 457]
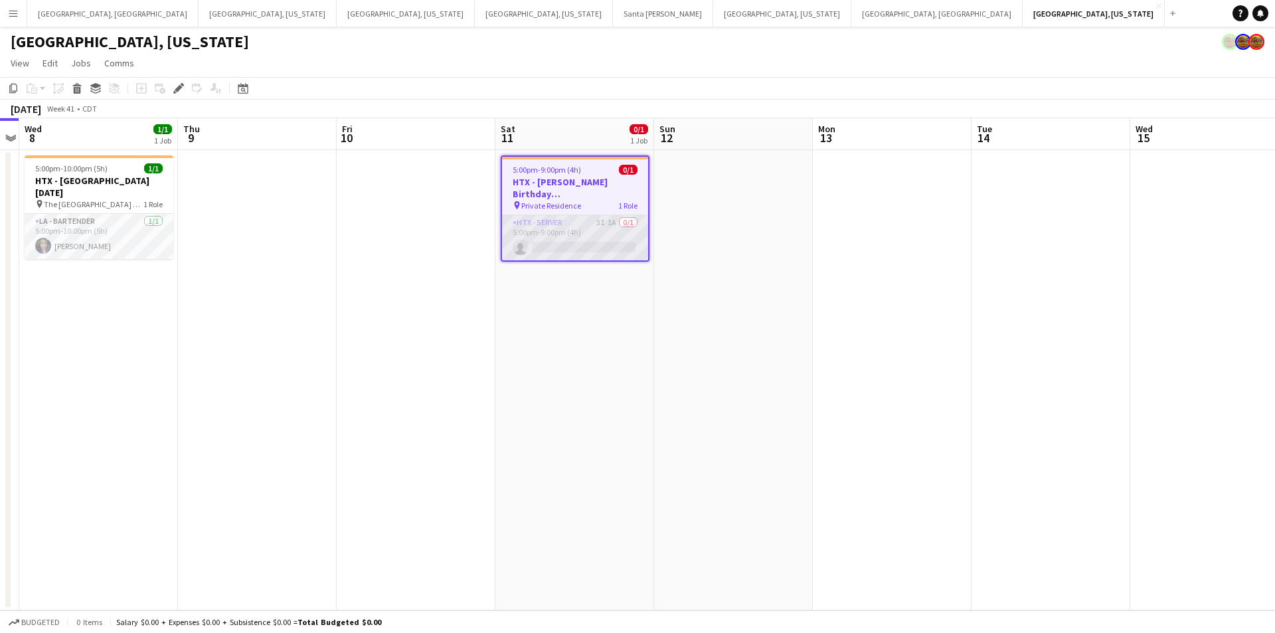
click at [568, 232] on app-card-role "HTX - Server 3I 1A 0/1 5:00pm-9:00pm (4h) single-neutral-actions" at bounding box center [575, 237] width 146 height 45
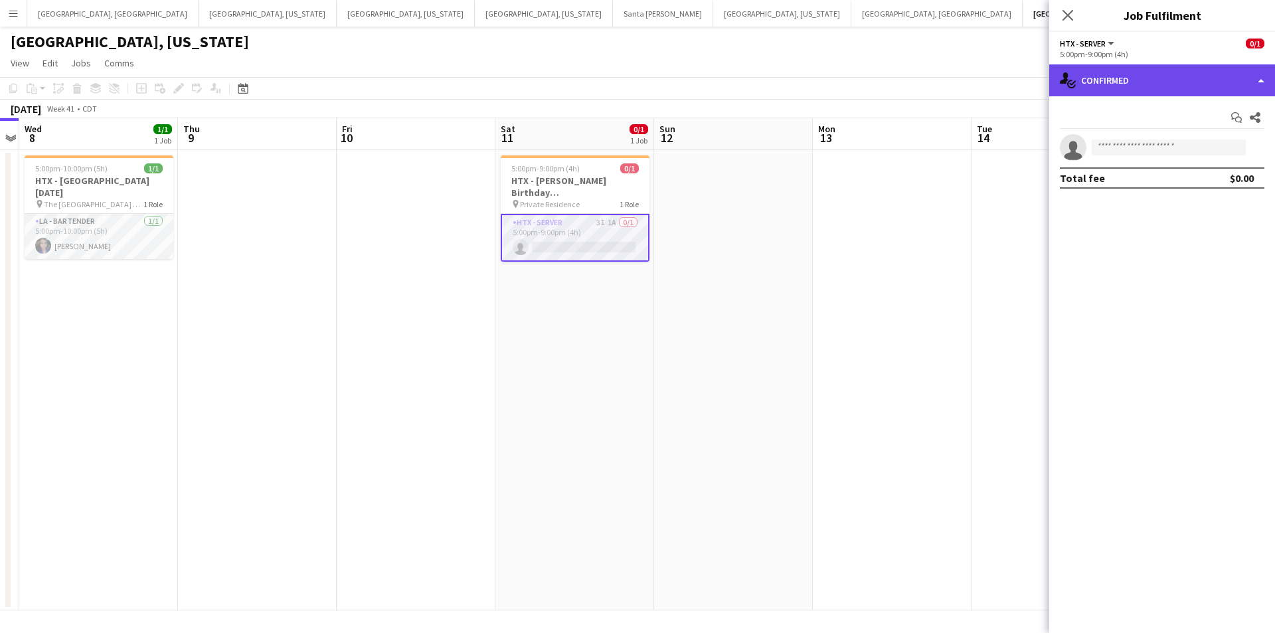
click at [1261, 76] on div "single-neutral-actions-check-2 Confirmed" at bounding box center [1162, 80] width 226 height 32
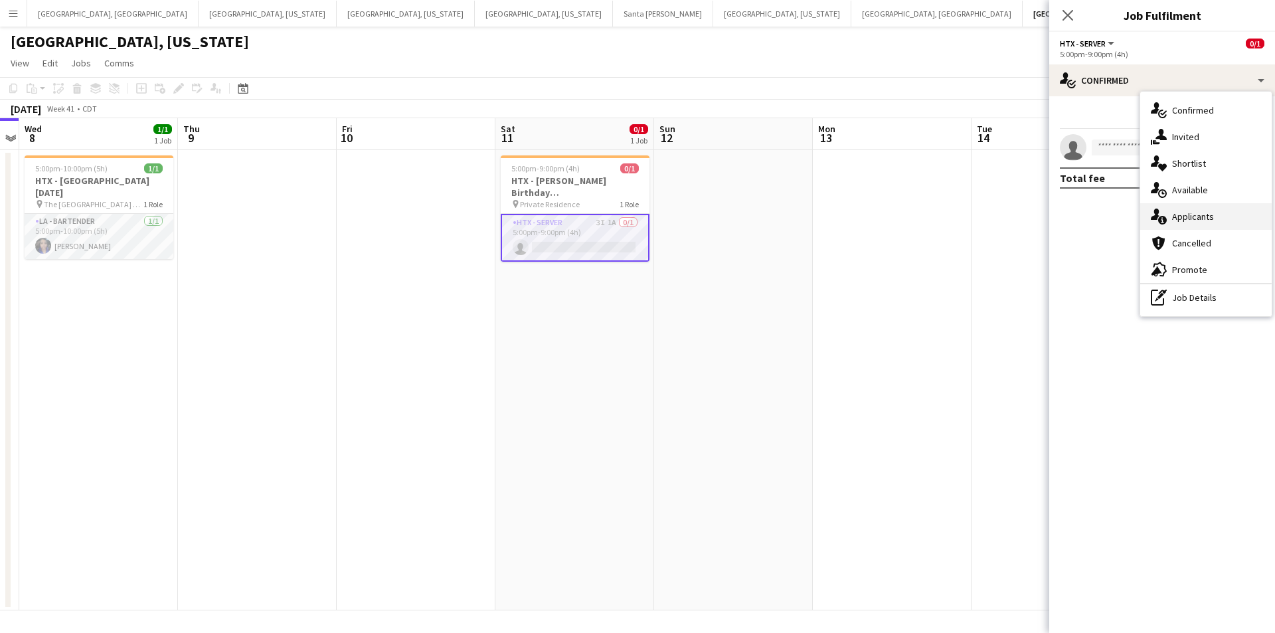
click at [1204, 218] on span "Applicants" at bounding box center [1193, 217] width 42 height 12
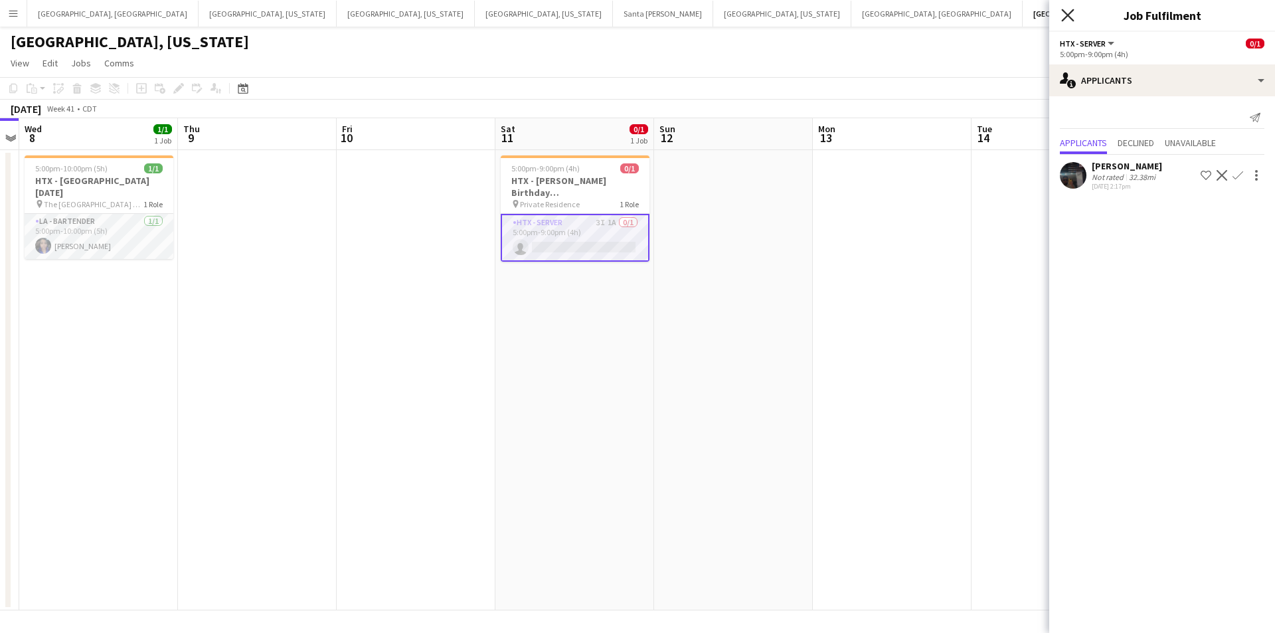
click at [1073, 13] on icon "Close pop-in" at bounding box center [1067, 15] width 13 height 13
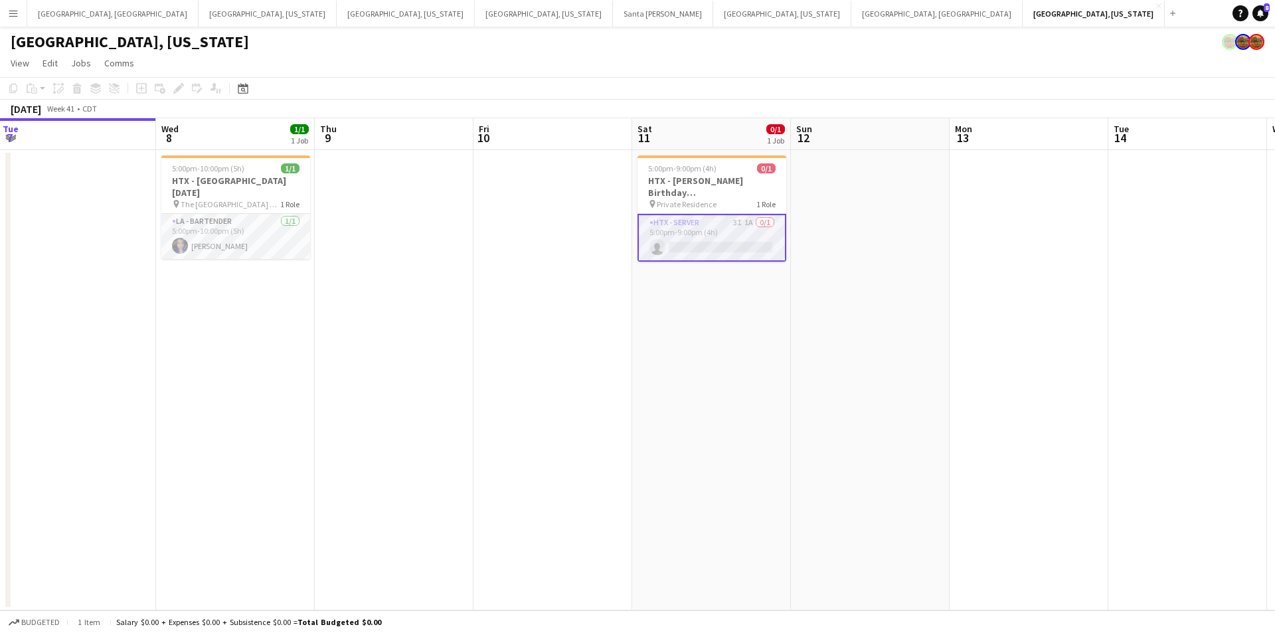
drag, startPoint x: 263, startPoint y: 306, endPoint x: 403, endPoint y: 300, distance: 139.6
click at [403, 300] on app-calendar-viewport "Sun 5 Mon 6 Tue 7 Wed 8 1/1 1 Job Thu 9 Fri 10 Sat 11 0/1 1 Job Sun 12 Mon 13 T…" at bounding box center [637, 364] width 1275 height 492
drag, startPoint x: 238, startPoint y: 236, endPoint x: 250, endPoint y: 237, distance: 12.0
click at [237, 236] on app-card-role "LA - Bartender 1/1 5:00pm-10:00pm (5h) Trichia Harkley" at bounding box center [238, 236] width 149 height 45
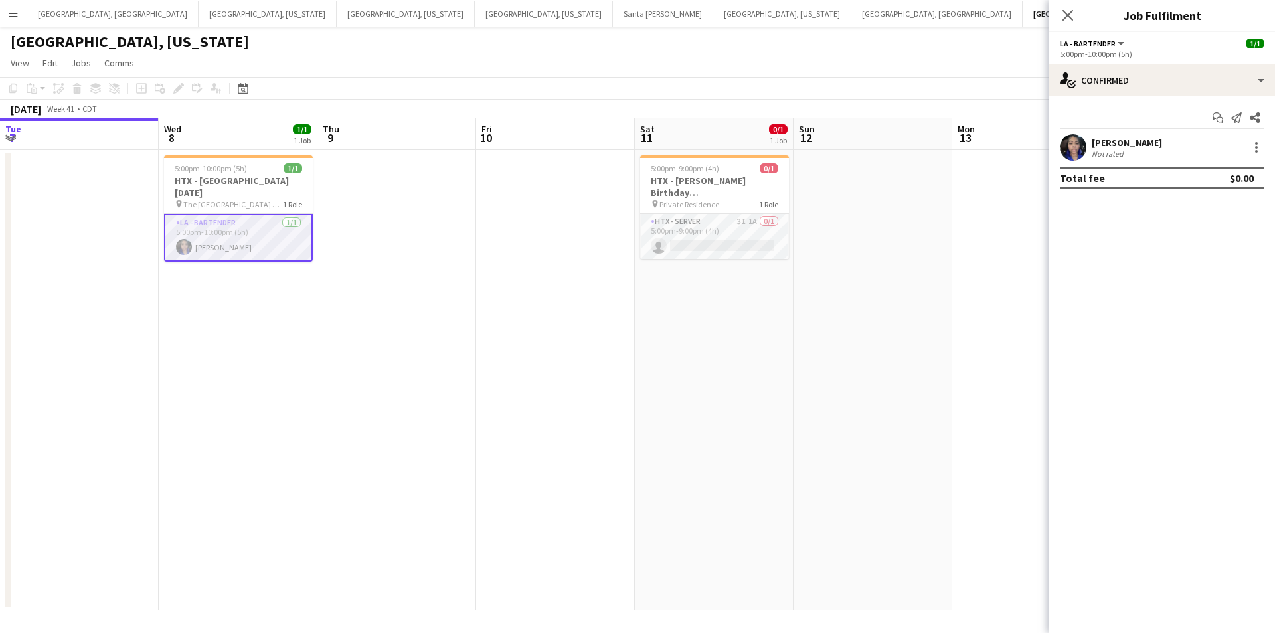
scroll to position [0, 318]
click at [1156, 160] on div "Trichia Harkley Not rated 11.97mi" at bounding box center [1162, 147] width 226 height 27
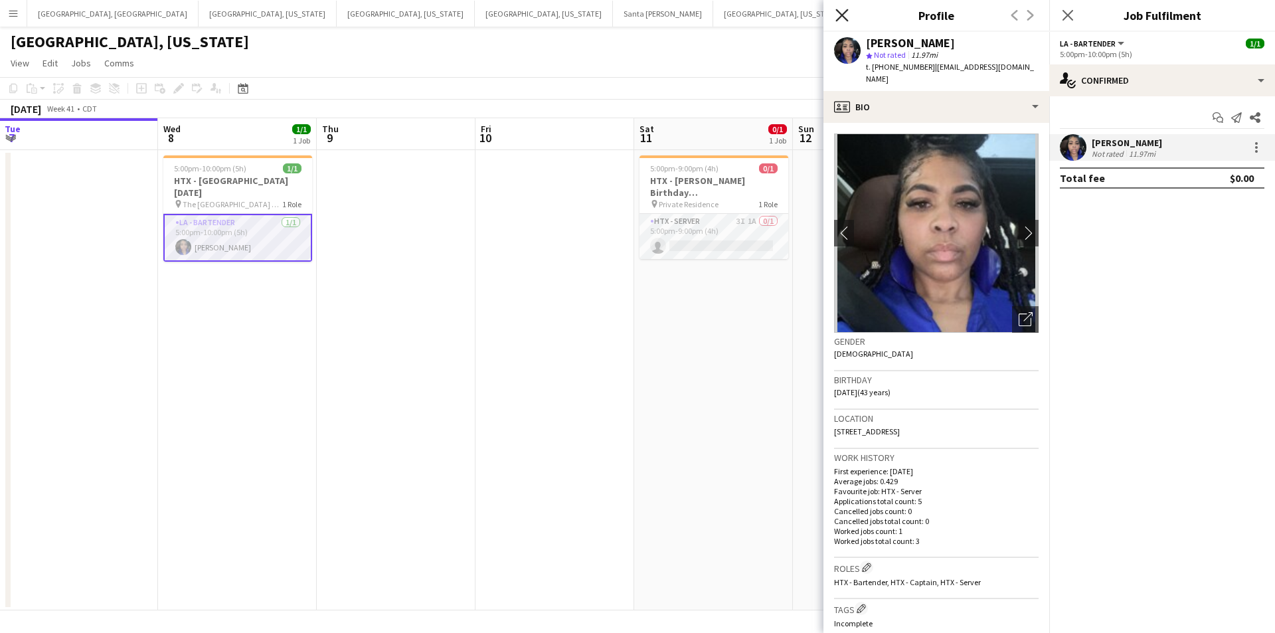
click at [844, 15] on icon "Close pop-in" at bounding box center [842, 15] width 13 height 13
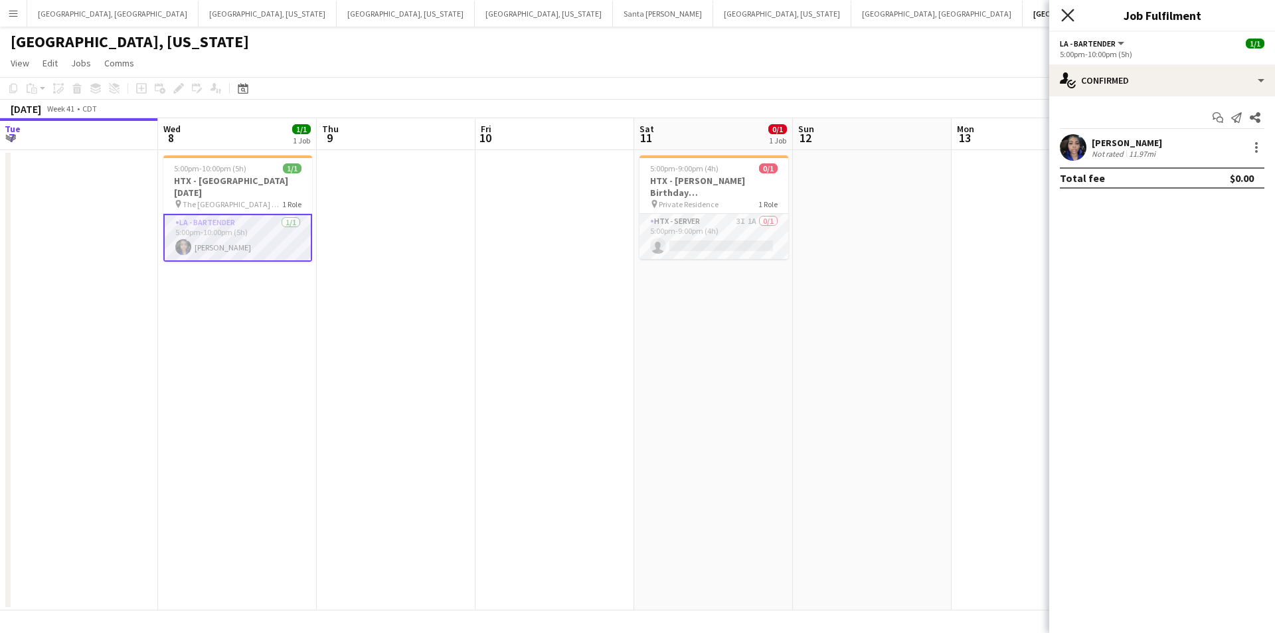
click at [1069, 18] on icon "Close pop-in" at bounding box center [1067, 15] width 13 height 13
